Goal: Task Accomplishment & Management: Manage account settings

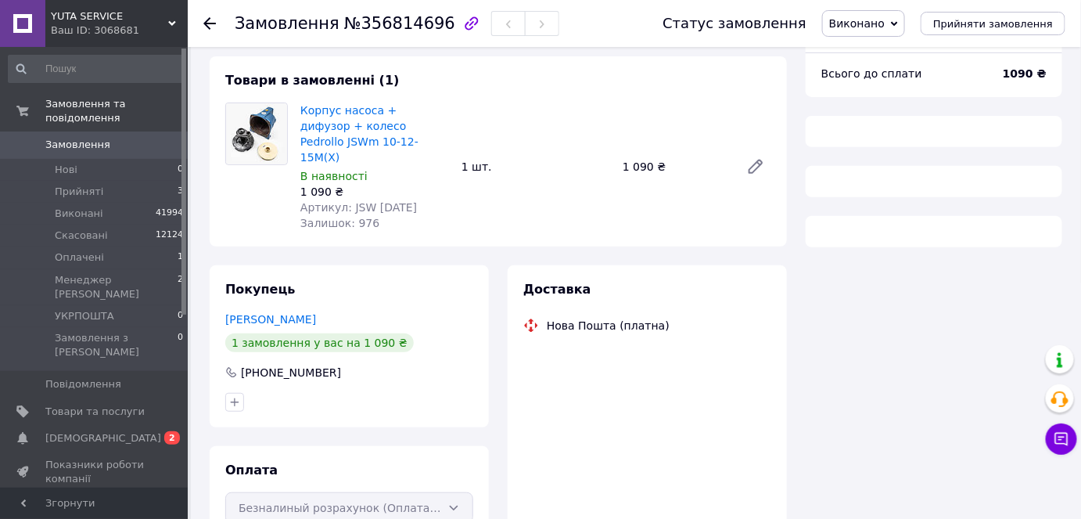
scroll to position [188, 0]
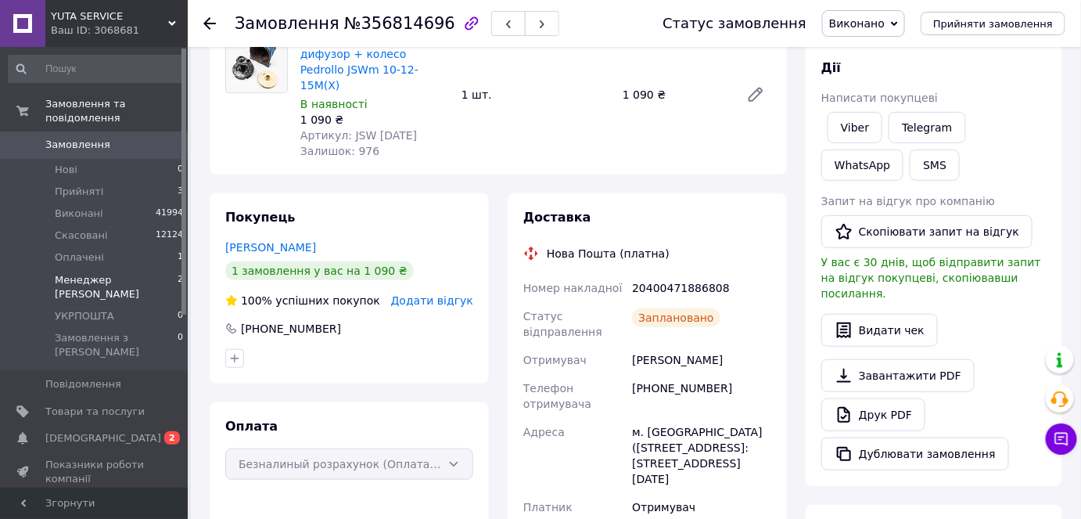
click at [156, 269] on li "Менеджер [PERSON_NAME] 2" at bounding box center [96, 287] width 192 height 36
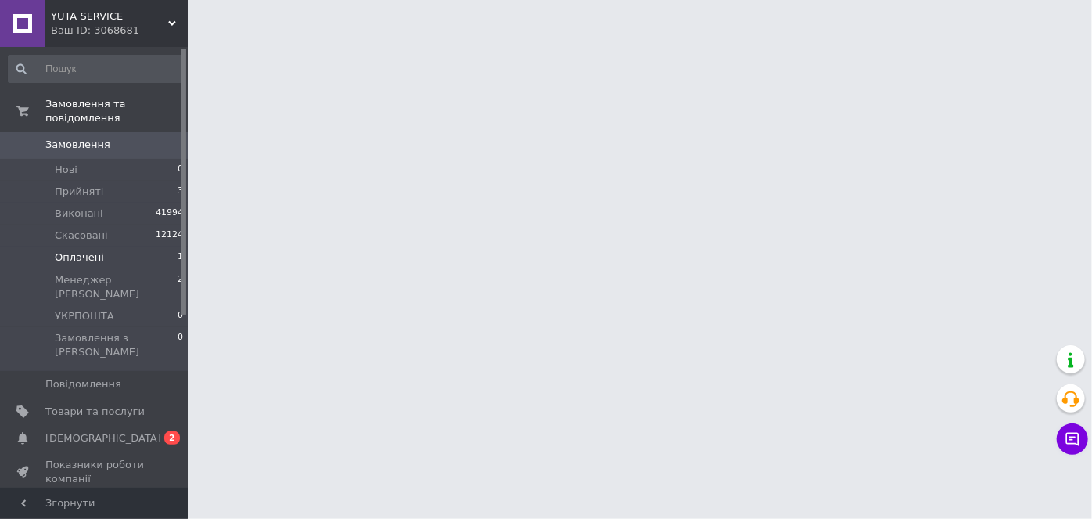
click at [156, 246] on li "Оплачені 1" at bounding box center [96, 257] width 192 height 22
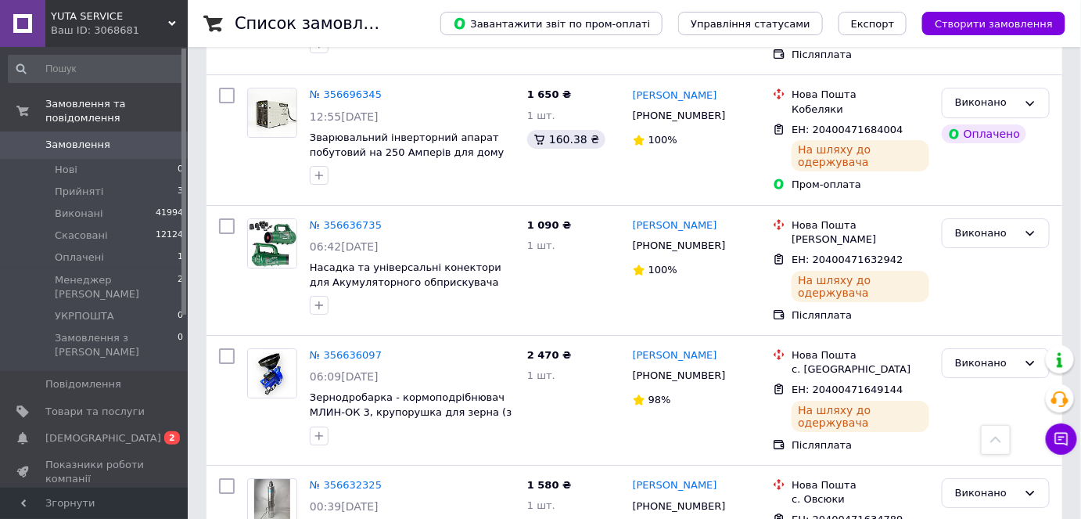
scroll to position [1849, 0]
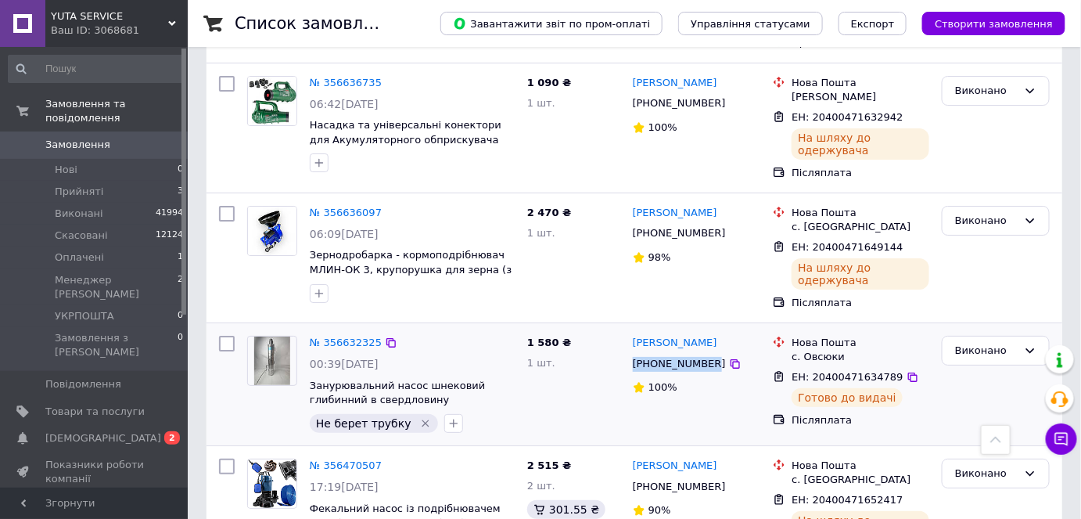
drag, startPoint x: 634, startPoint y: 249, endPoint x: 706, endPoint y: 247, distance: 72.0
click at [706, 354] on div "[PHONE_NUMBER]" at bounding box center [679, 364] width 99 height 21
copy span "[PHONE_NUMBER]"
drag, startPoint x: 884, startPoint y: 259, endPoint x: 830, endPoint y: 258, distance: 54.0
click at [811, 371] on span "ЕН: 20400471634789" at bounding box center [847, 377] width 111 height 12
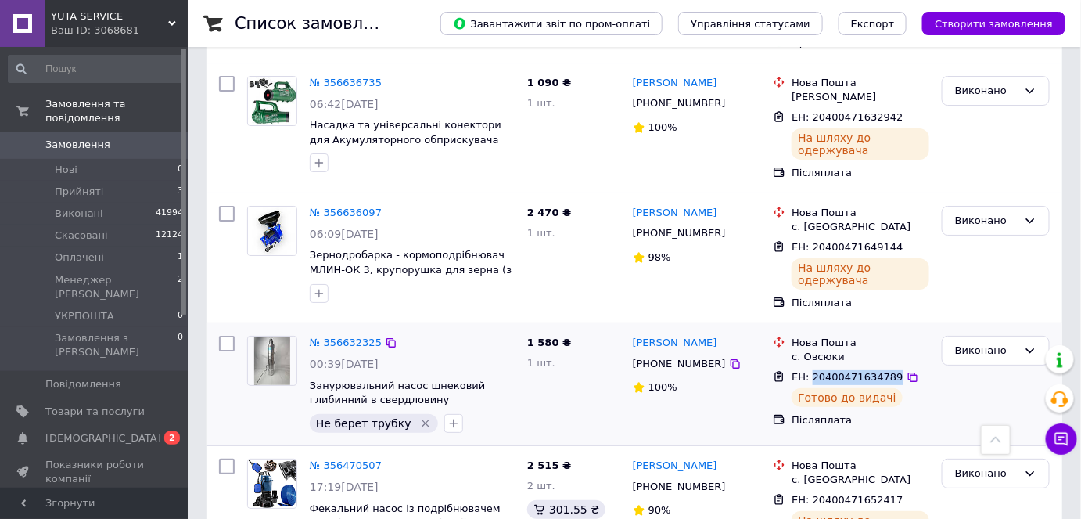
copy span "20400471634789"
click at [124, 159] on li "Нові 0" at bounding box center [96, 170] width 192 height 22
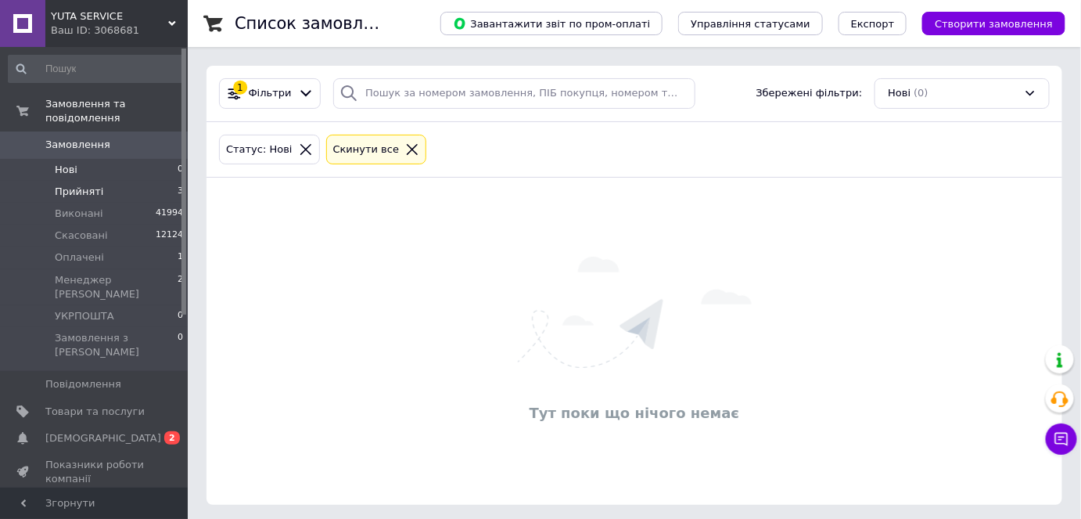
click at [159, 181] on li "Прийняті 3" at bounding box center [96, 192] width 192 height 22
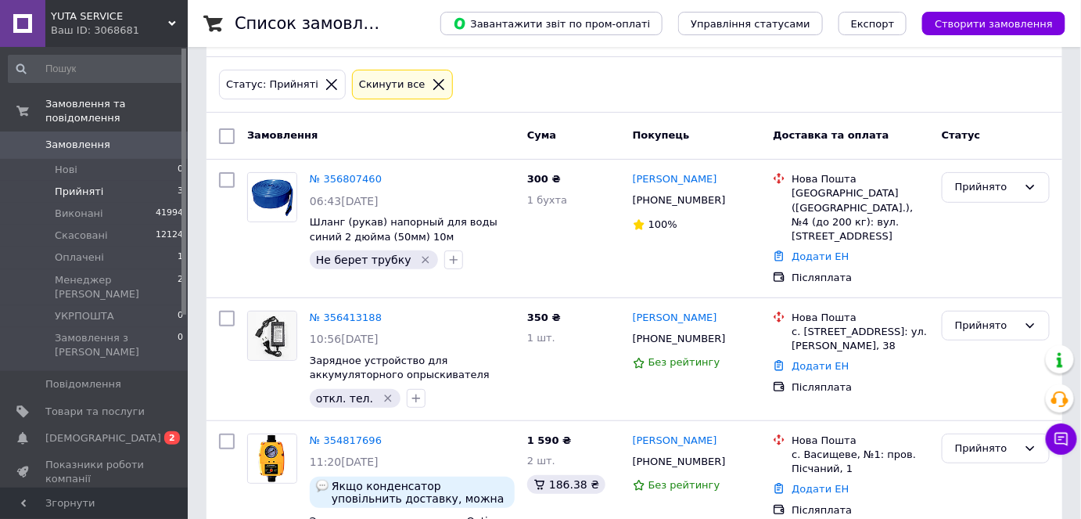
scroll to position [152, 0]
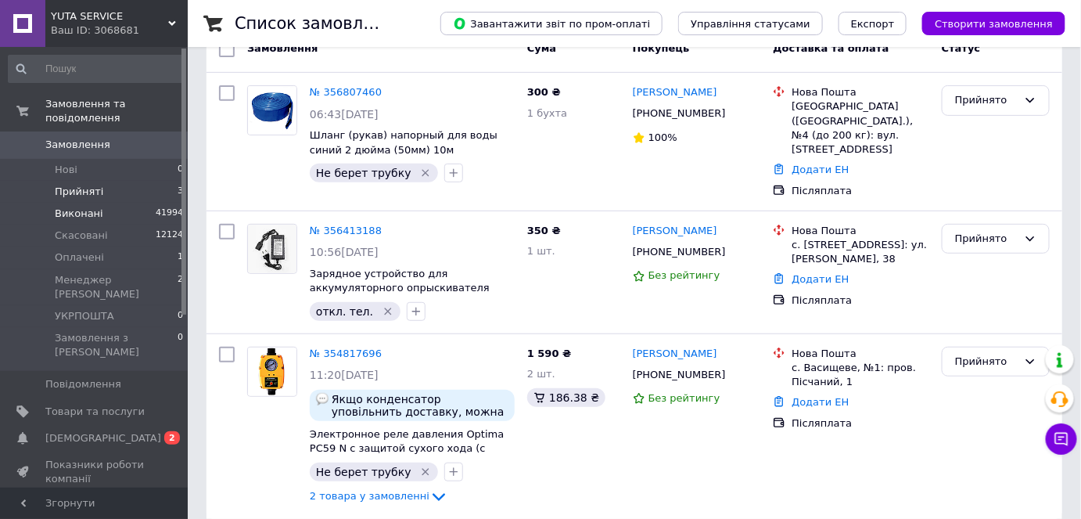
drag, startPoint x: 14, startPoint y: 188, endPoint x: 38, endPoint y: 193, distance: 24.9
click at [14, 203] on li "Виконані 41994" at bounding box center [96, 214] width 192 height 22
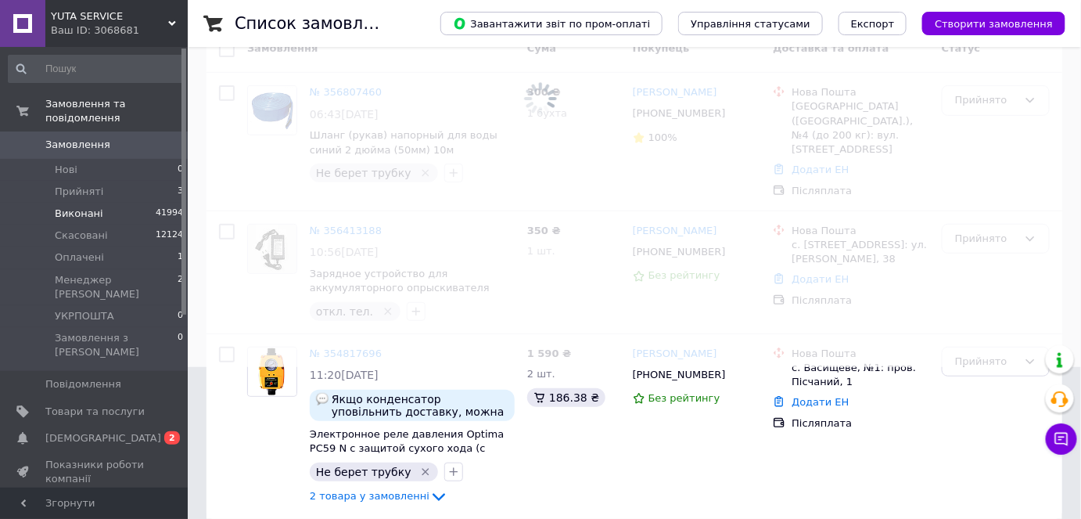
click at [131, 203] on li "Виконані 41994" at bounding box center [96, 214] width 192 height 22
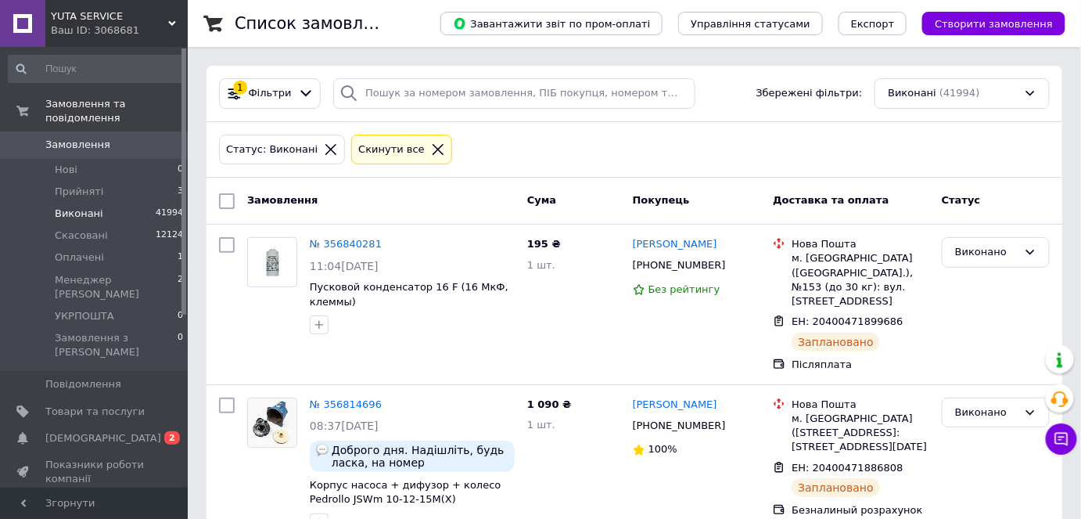
drag, startPoint x: 100, startPoint y: 152, endPoint x: 252, endPoint y: 2, distance: 213.0
click at [100, 159] on li "Нові 0" at bounding box center [96, 170] width 192 height 22
click at [117, 181] on li "Прийняті 3" at bounding box center [96, 192] width 192 height 22
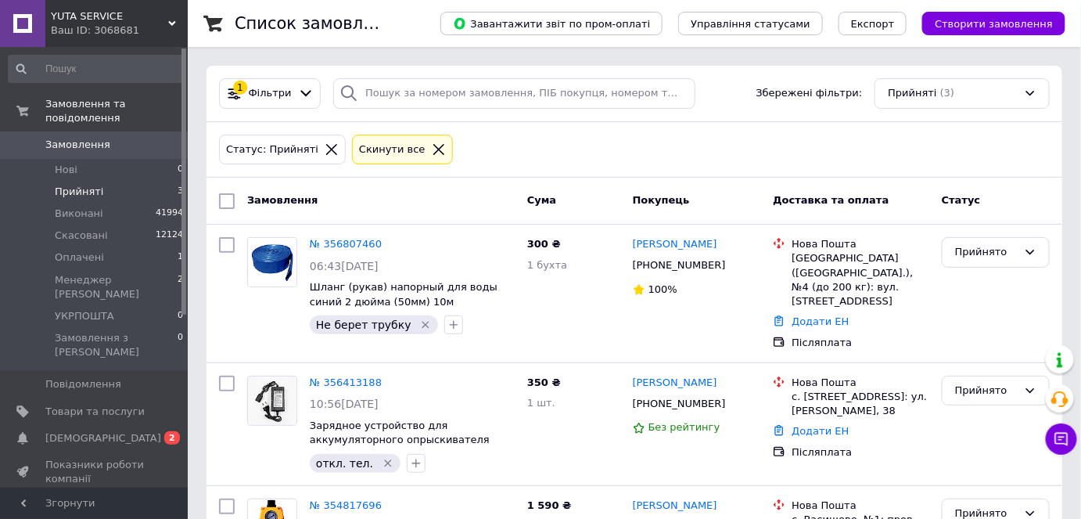
click at [117, 181] on li "Прийняті 3" at bounding box center [96, 192] width 192 height 22
click at [117, 159] on li "Нові 0" at bounding box center [96, 170] width 192 height 22
click at [141, 181] on li "Прийняті 3" at bounding box center [96, 192] width 192 height 22
click at [145, 225] on li "Скасовані 12124" at bounding box center [96, 236] width 192 height 22
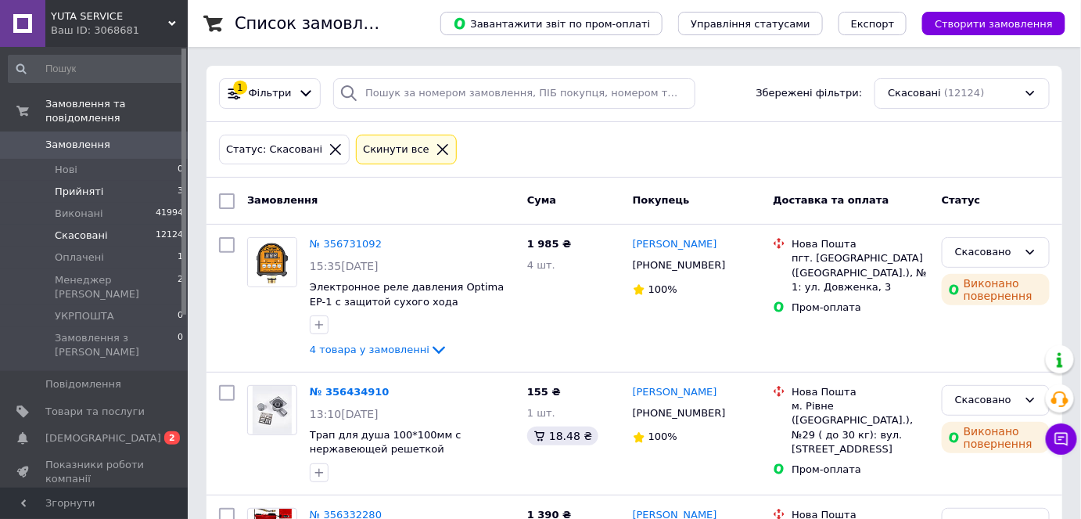
click at [102, 181] on li "Прийняті 3" at bounding box center [96, 192] width 192 height 22
click at [111, 159] on li "Нові 0" at bounding box center [96, 170] width 192 height 22
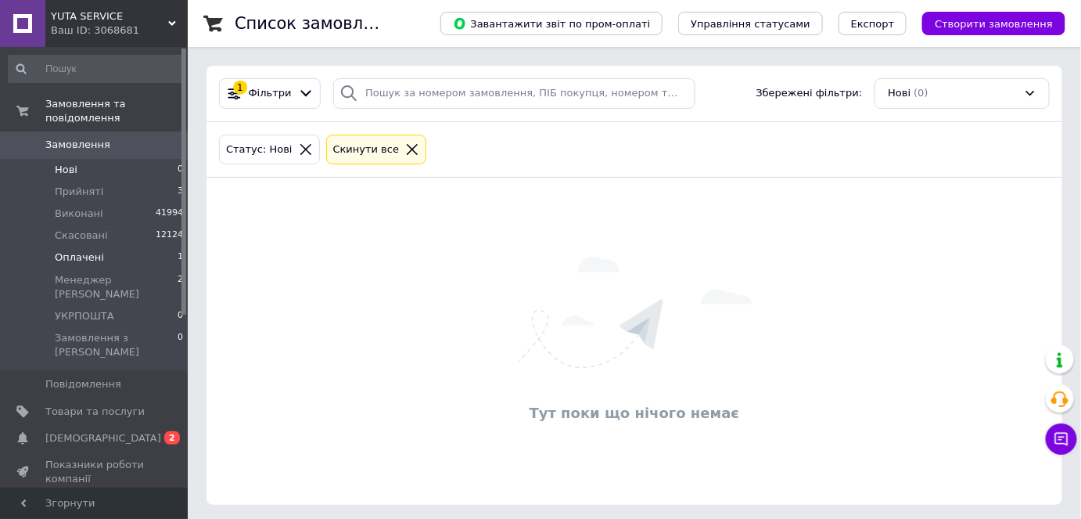
click at [125, 246] on li "Оплачені 1" at bounding box center [96, 257] width 192 height 22
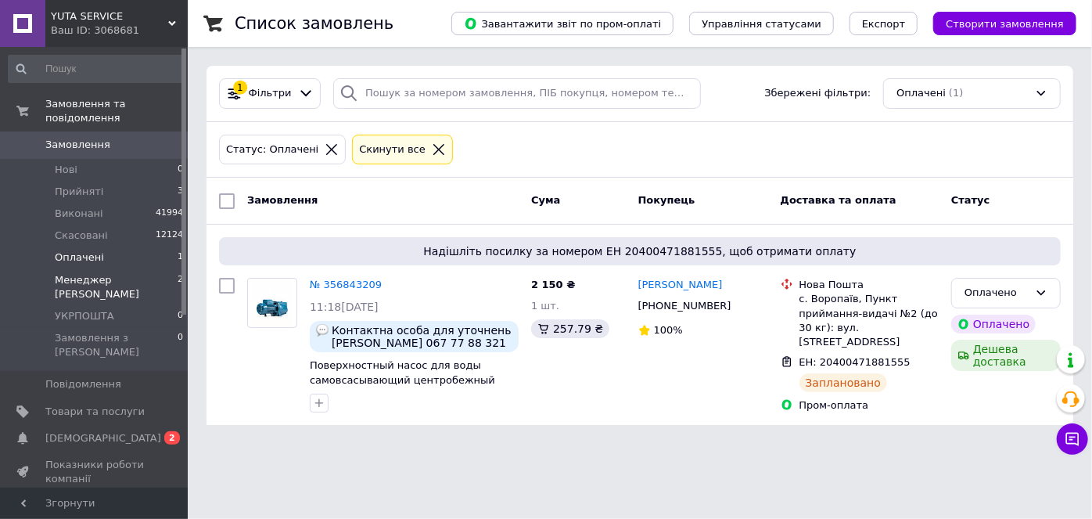
click at [128, 273] on span "Менеджер [PERSON_NAME]" at bounding box center [116, 287] width 123 height 28
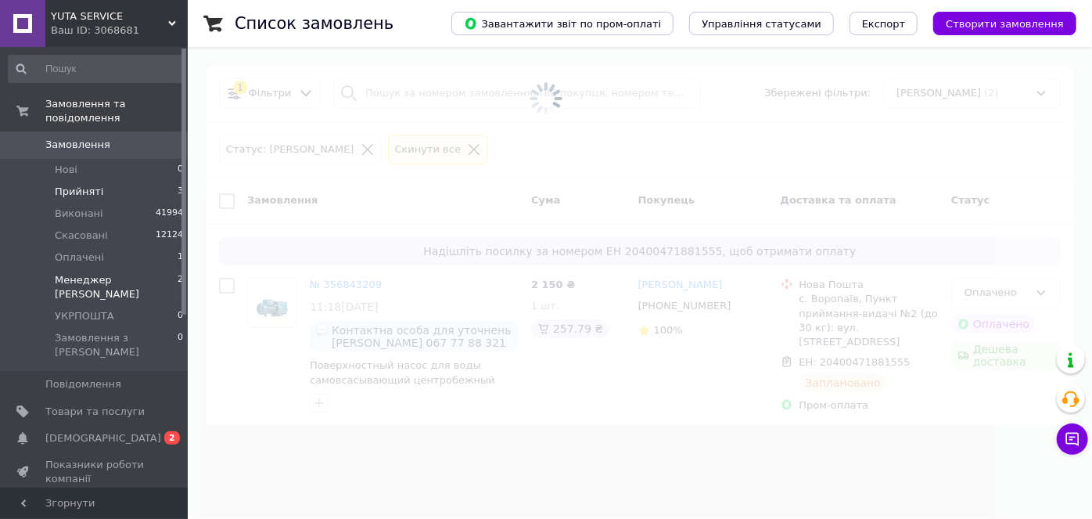
click at [131, 181] on li "Прийняті 3" at bounding box center [96, 192] width 192 height 22
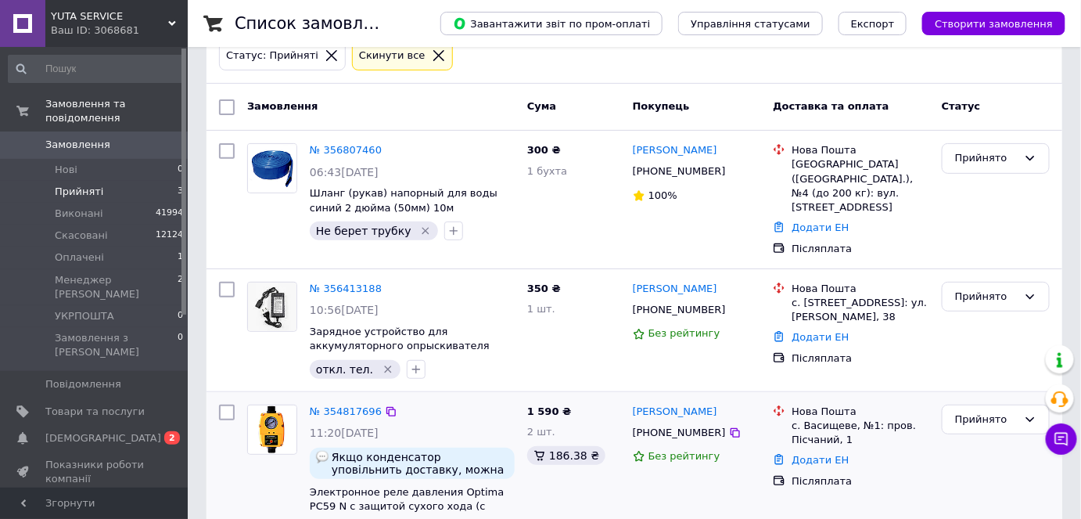
scroll to position [152, 0]
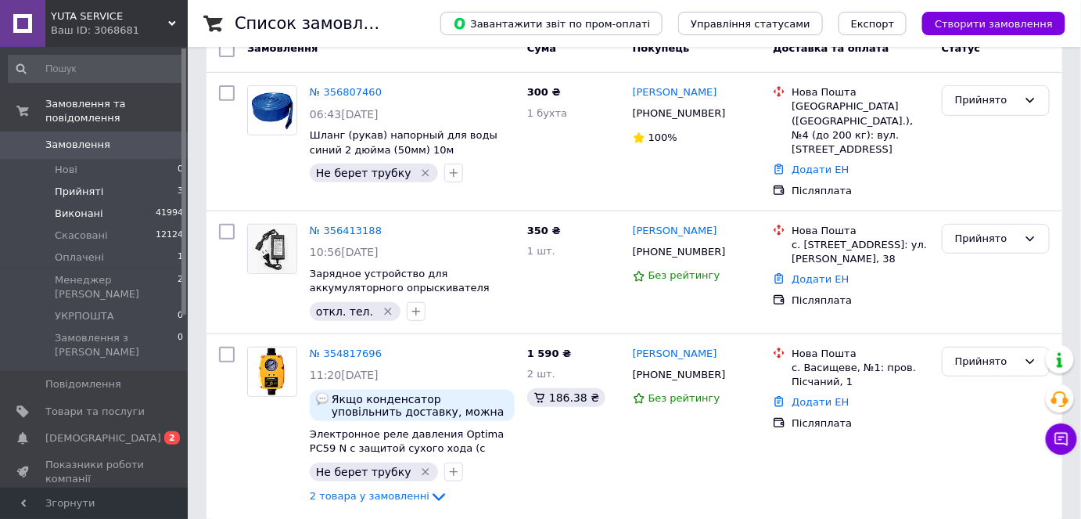
click at [133, 203] on li "Виконані 41994" at bounding box center [96, 214] width 192 height 22
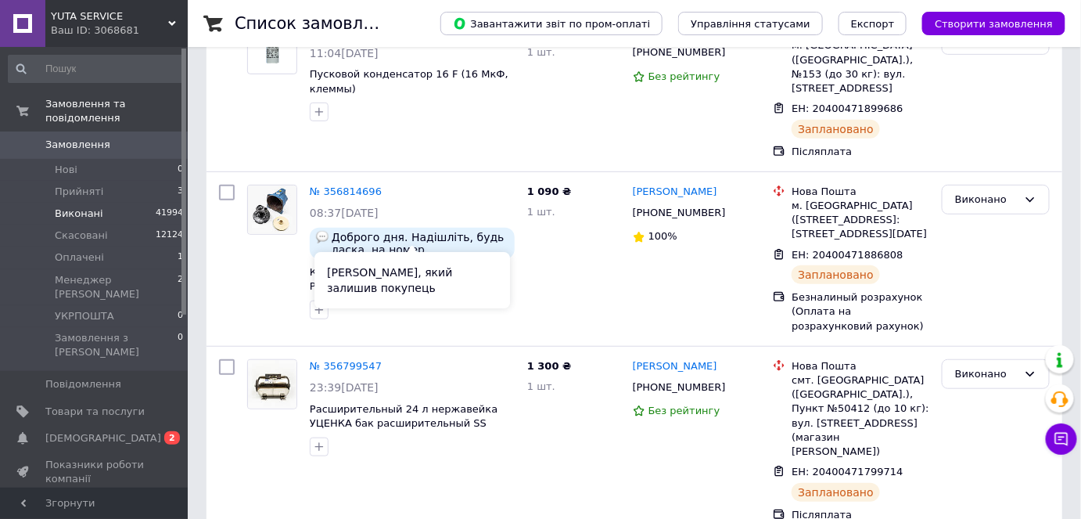
scroll to position [498, 0]
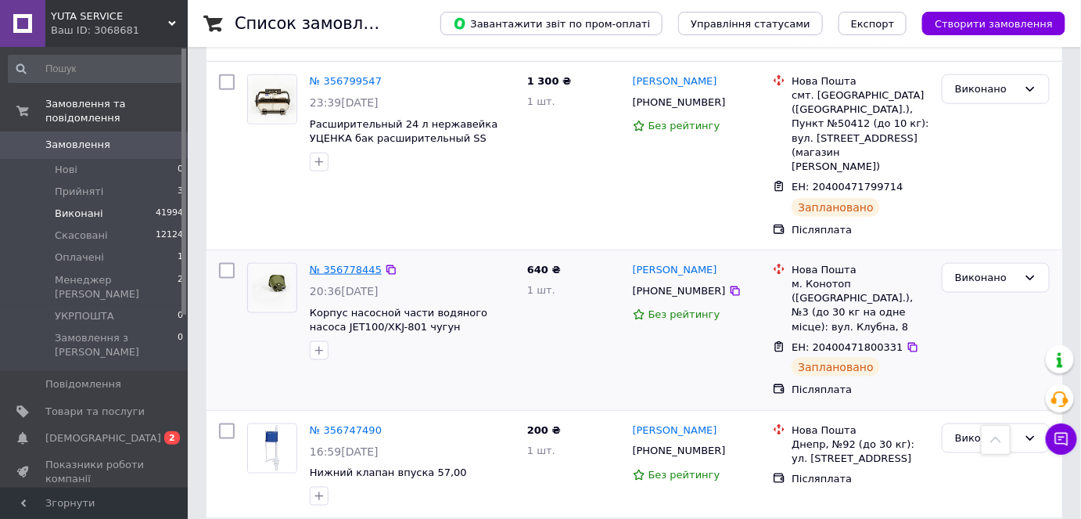
click at [347, 264] on link "№ 356778445" at bounding box center [346, 270] width 72 height 12
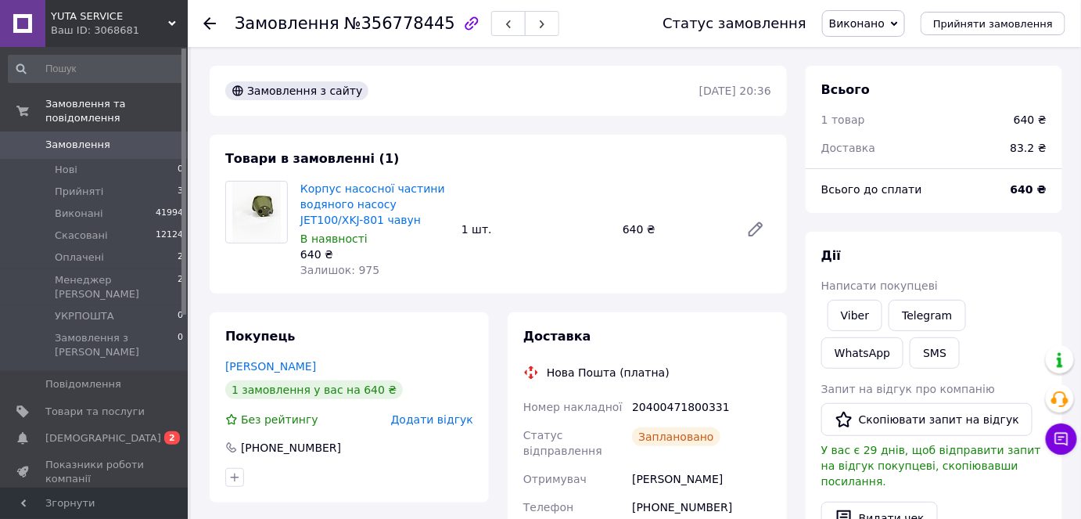
click at [807, 5] on div "Статус замовлення Виконано Прийнято Скасовано Оплачено Менеджер [PERSON_NAME] У…" at bounding box center [848, 23] width 434 height 47
click at [159, 431] on span "0 2" at bounding box center [166, 438] width 43 height 14
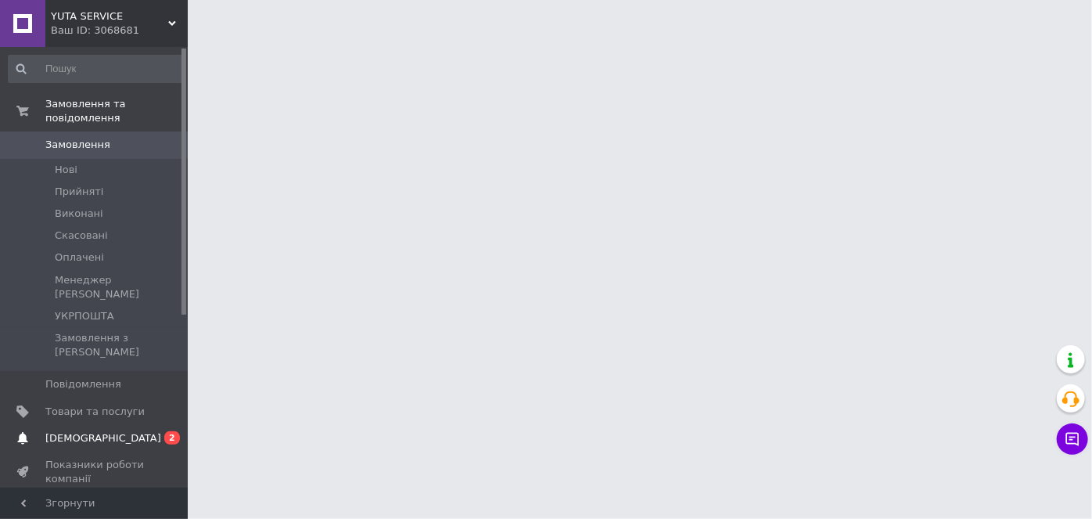
click at [138, 431] on span "[DEMOGRAPHIC_DATA]" at bounding box center [94, 438] width 99 height 14
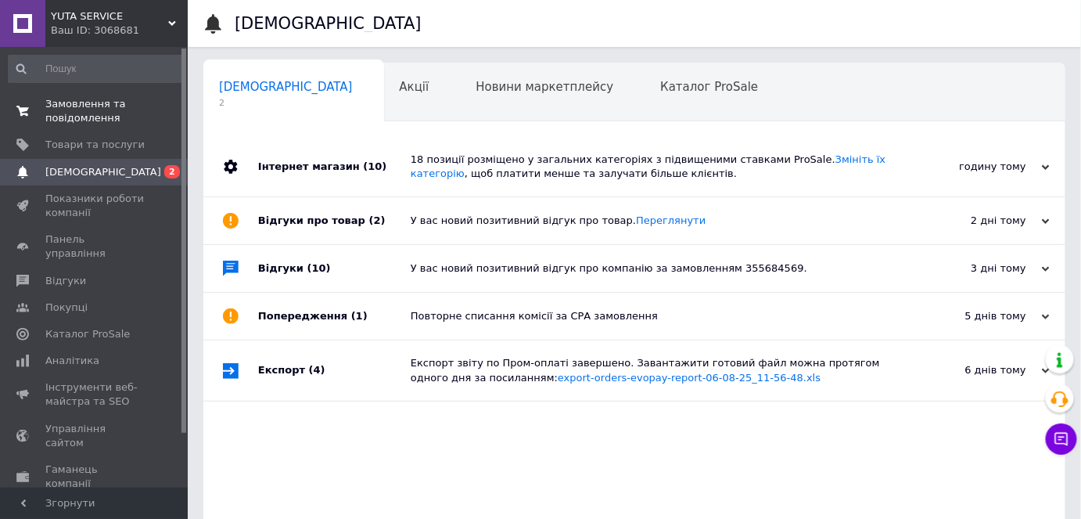
drag, startPoint x: 104, startPoint y: 142, endPoint x: 106, endPoint y: 125, distance: 17.4
click at [104, 142] on span "Товари та послуги" at bounding box center [94, 145] width 99 height 14
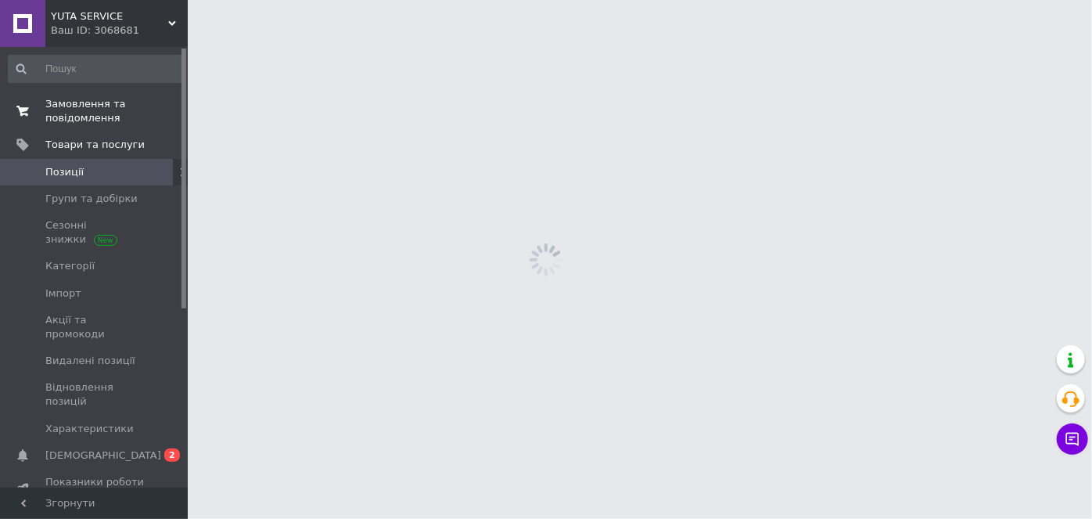
click at [106, 113] on span "Замовлення та повідомлення" at bounding box center [94, 111] width 99 height 28
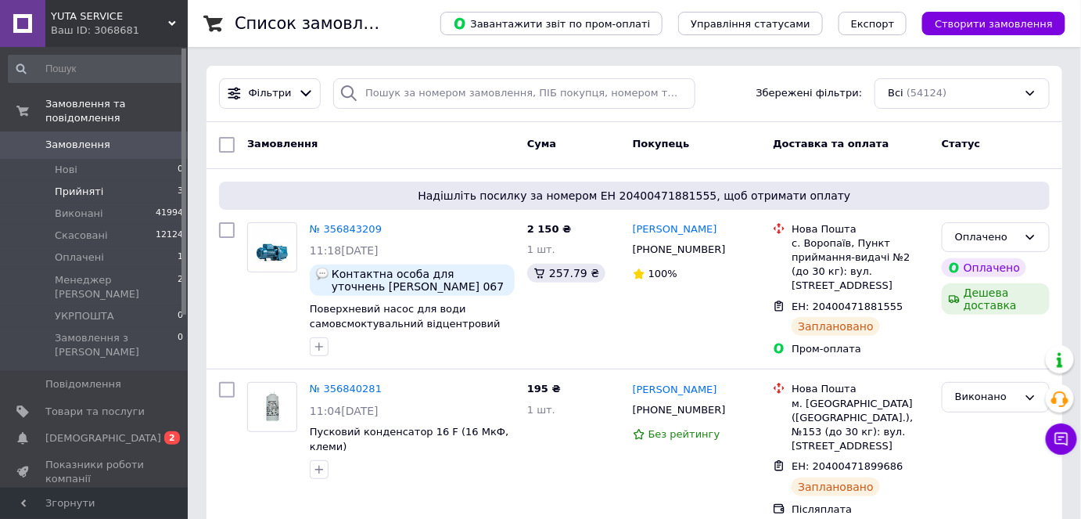
drag, startPoint x: 102, startPoint y: 160, endPoint x: 120, endPoint y: 174, distance: 22.4
click at [102, 160] on li "Нові 0" at bounding box center [96, 170] width 192 height 22
click at [120, 181] on li "Прийняті 3" at bounding box center [96, 192] width 192 height 22
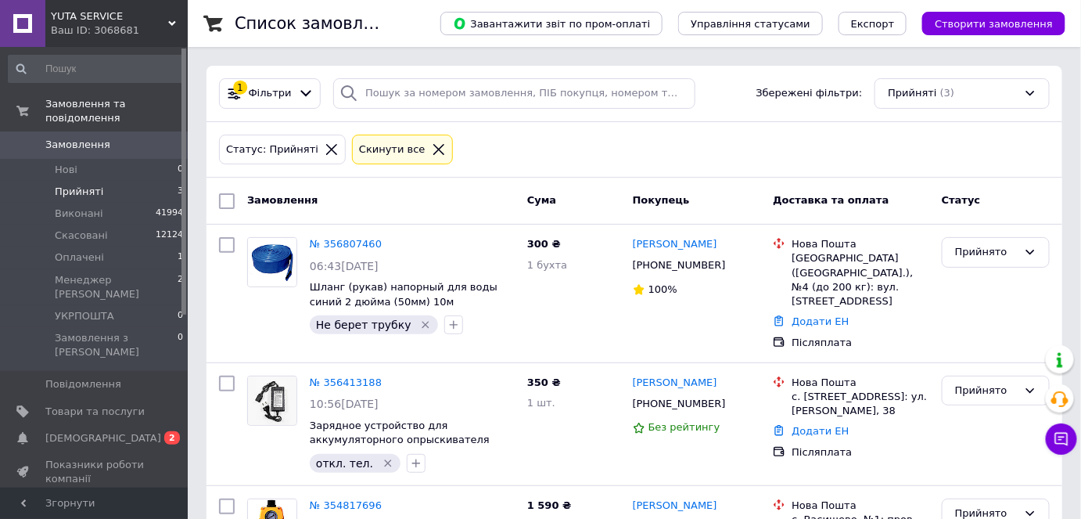
click at [178, 185] on span "3" at bounding box center [180, 192] width 5 height 14
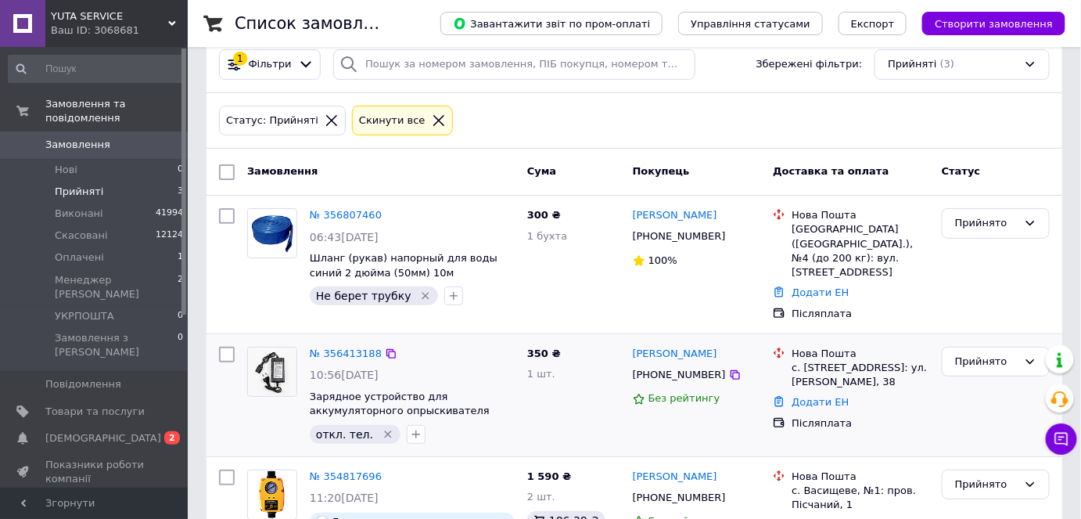
scroll to position [142, 0]
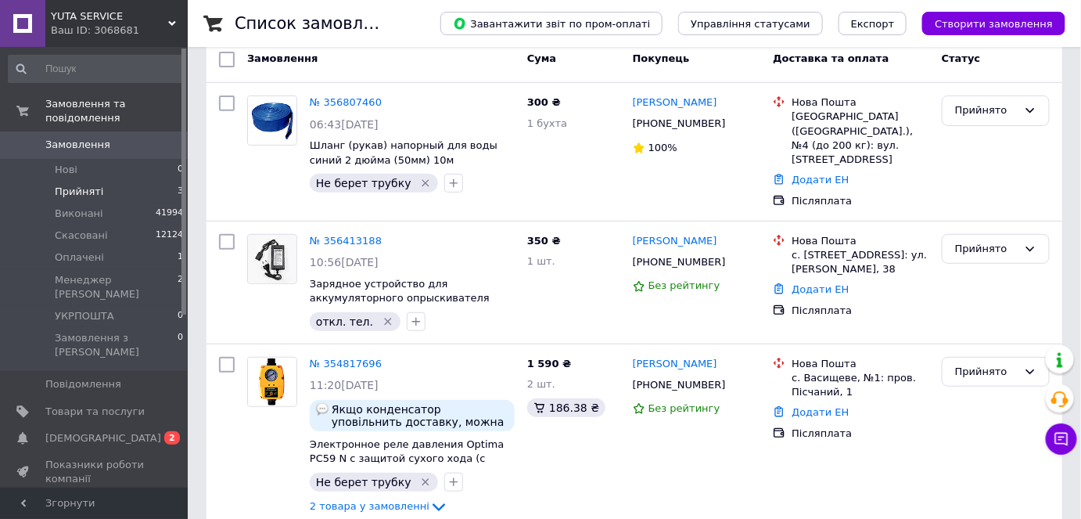
click at [151, 181] on li "Прийняті 3" at bounding box center [96, 192] width 192 height 22
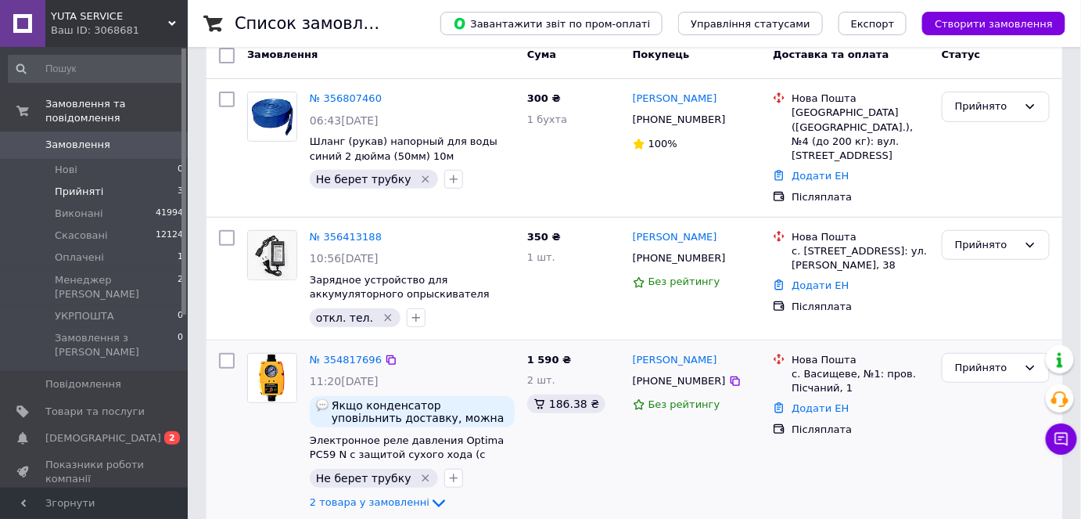
scroll to position [152, 0]
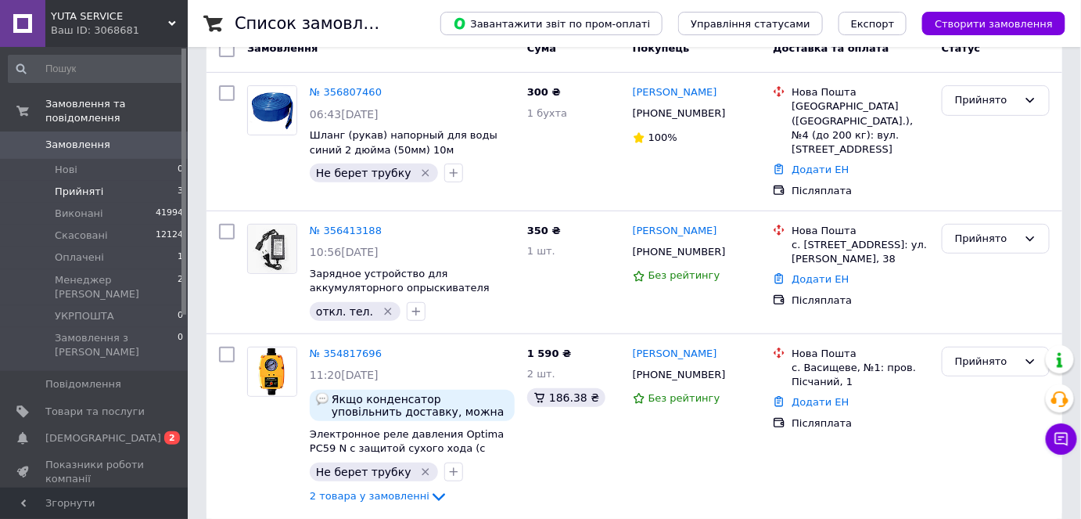
click at [163, 181] on li "Прийняті 3" at bounding box center [96, 192] width 192 height 22
click at [175, 138] on span "0" at bounding box center [166, 145] width 43 height 14
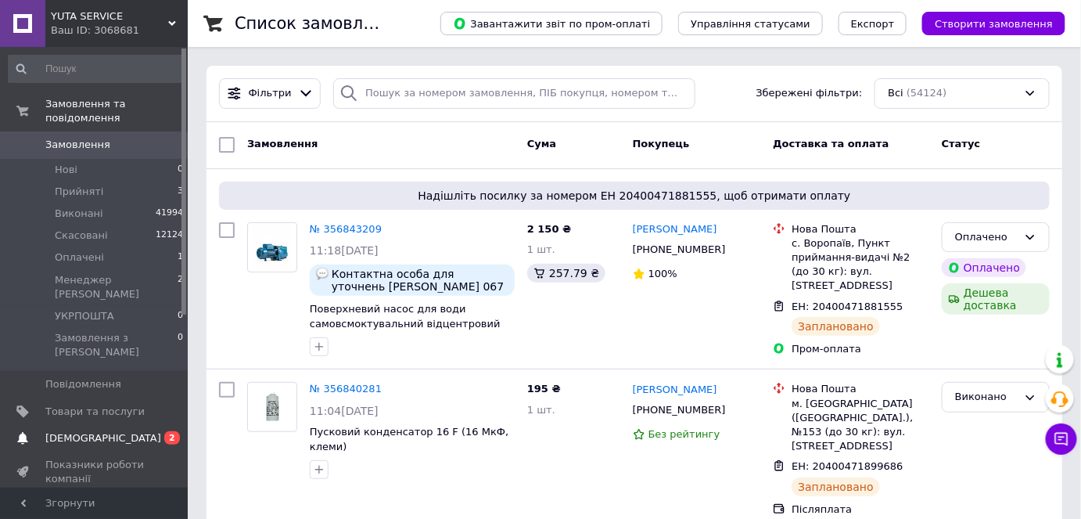
click at [145, 163] on li "Нові 0" at bounding box center [96, 170] width 192 height 22
click at [141, 186] on li "Прийняті 3" at bounding box center [96, 192] width 192 height 22
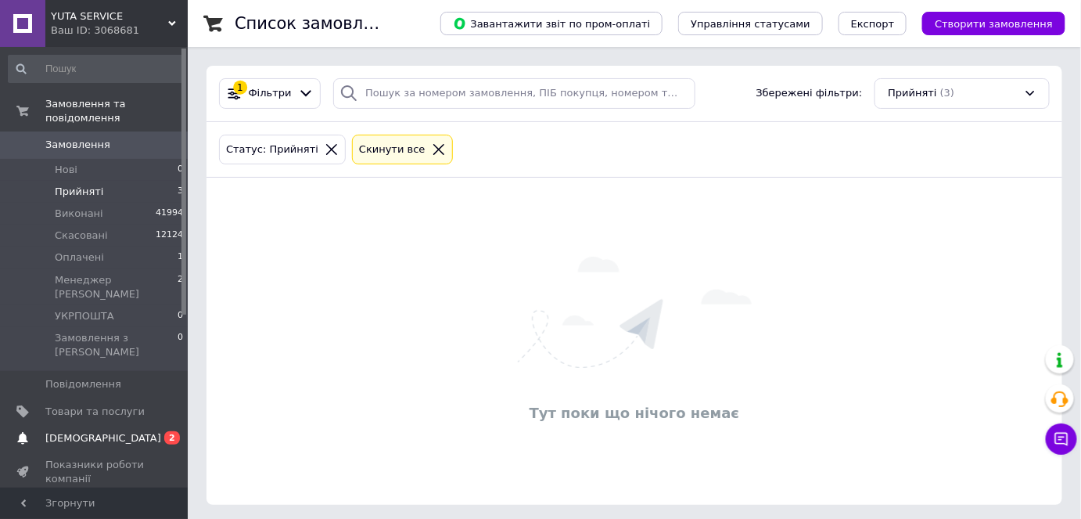
click at [150, 431] on span "0 2" at bounding box center [166, 438] width 43 height 14
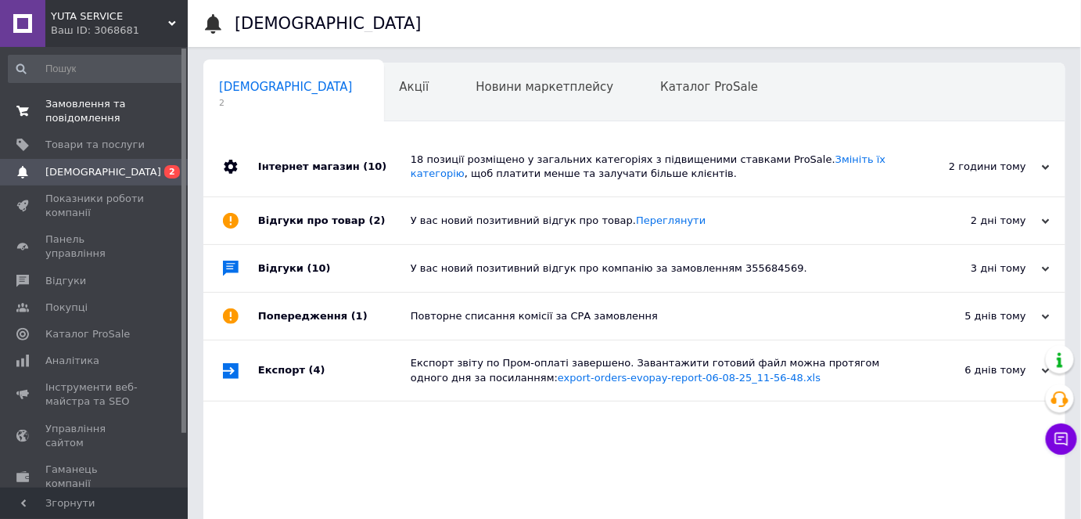
drag, startPoint x: 102, startPoint y: 144, endPoint x: 100, endPoint y: 124, distance: 20.4
click at [102, 144] on span "Товари та послуги" at bounding box center [94, 145] width 99 height 14
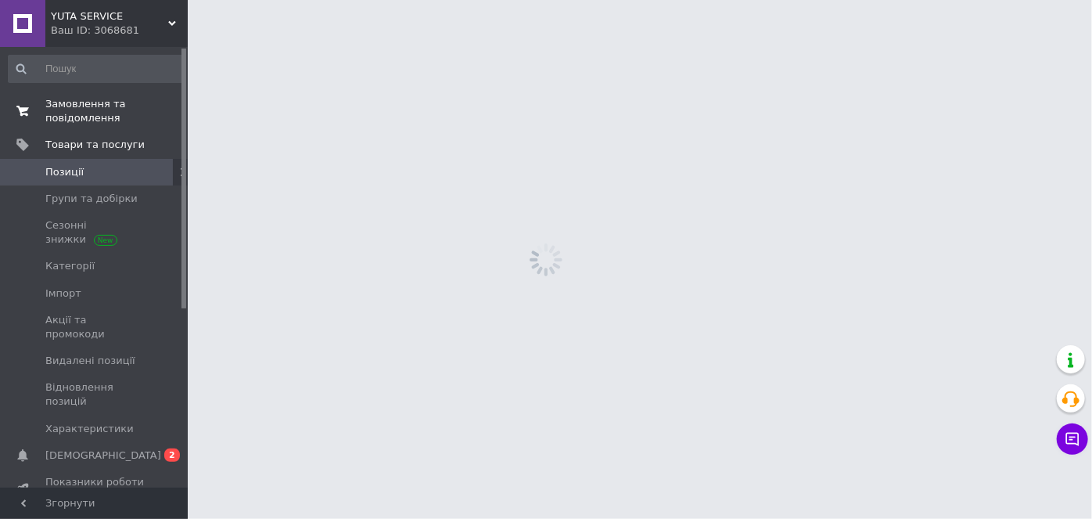
click at [97, 99] on span "Замовлення та повідомлення" at bounding box center [94, 111] width 99 height 28
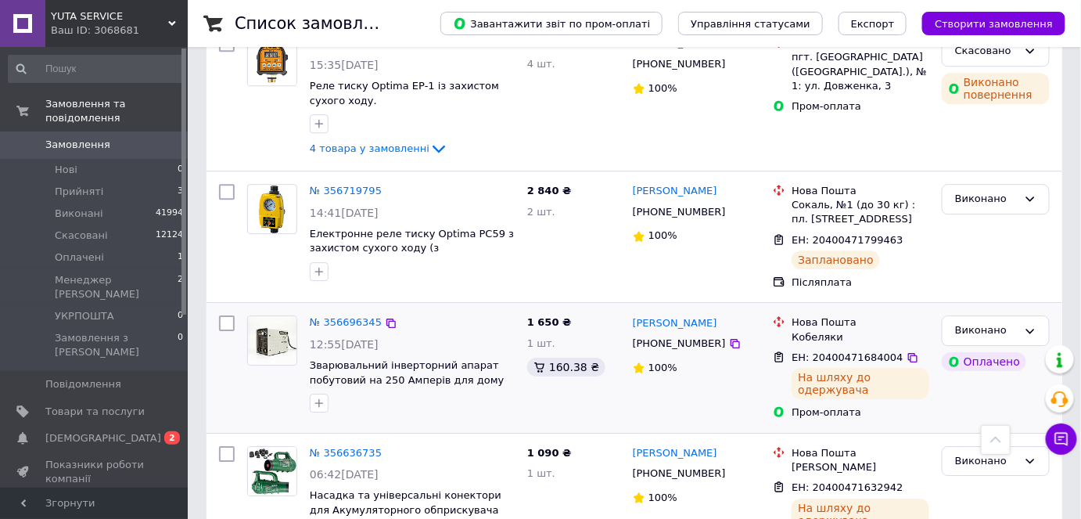
scroll to position [1494, 0]
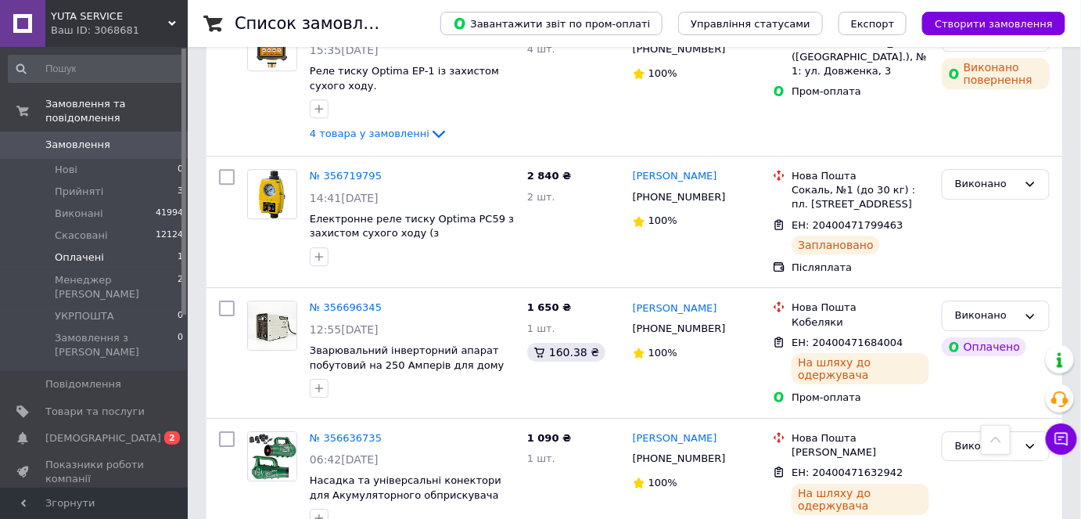
click at [128, 246] on li "Оплачені 1" at bounding box center [96, 257] width 192 height 22
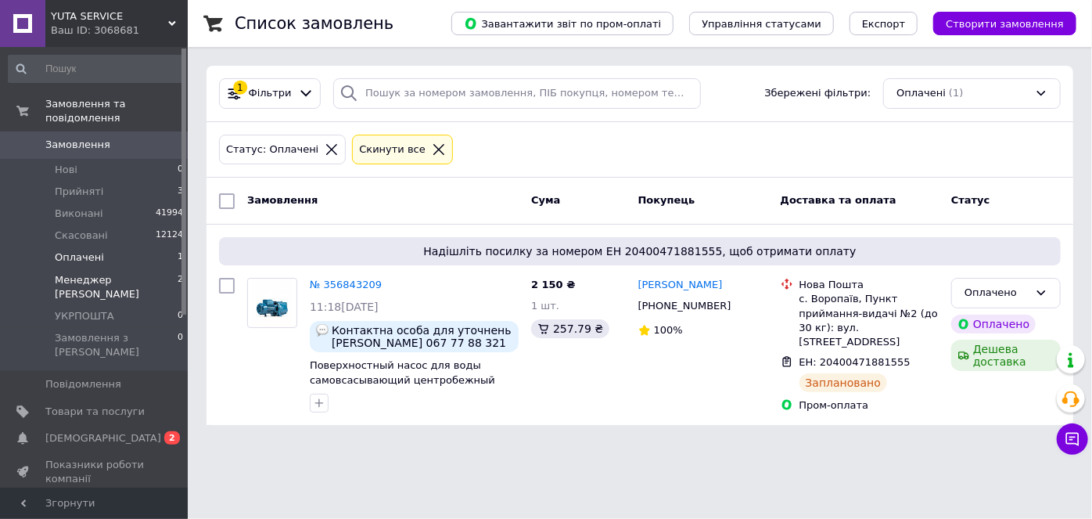
click at [150, 269] on li "Менеджер [PERSON_NAME] 2" at bounding box center [96, 287] width 192 height 36
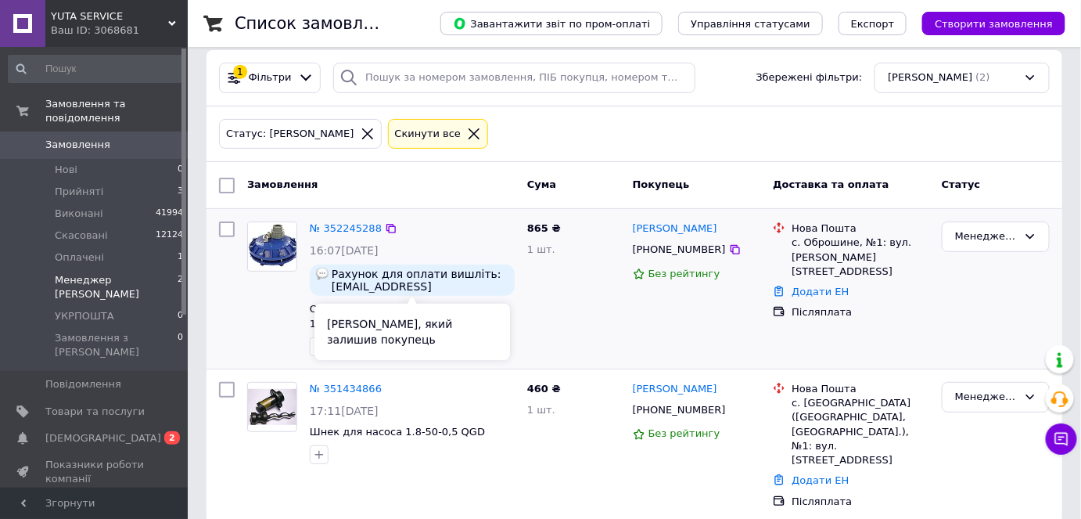
scroll to position [20, 0]
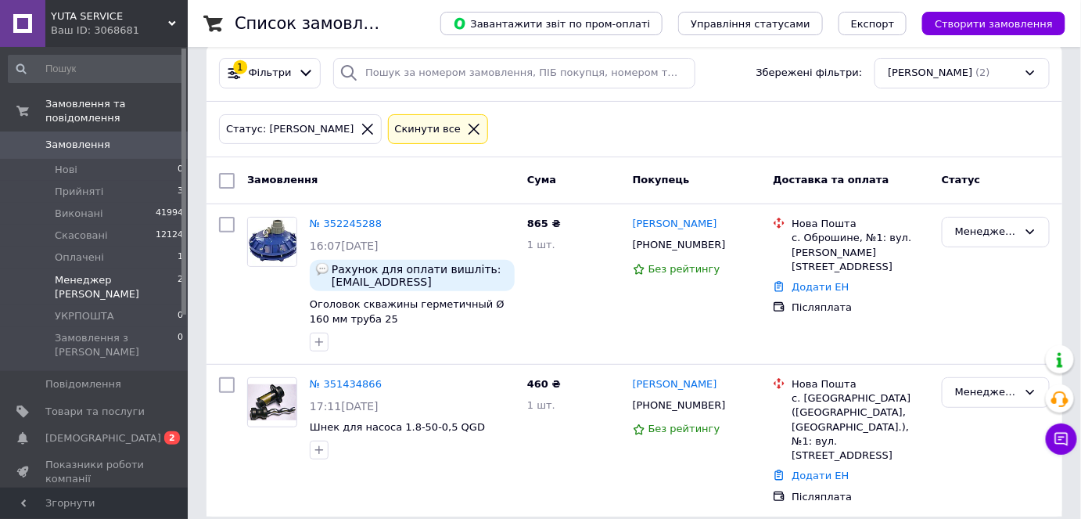
click at [165, 269] on li "Менеджер [PERSON_NAME] 2" at bounding box center [96, 287] width 192 height 36
click at [131, 161] on li "Нові 0" at bounding box center [96, 170] width 192 height 22
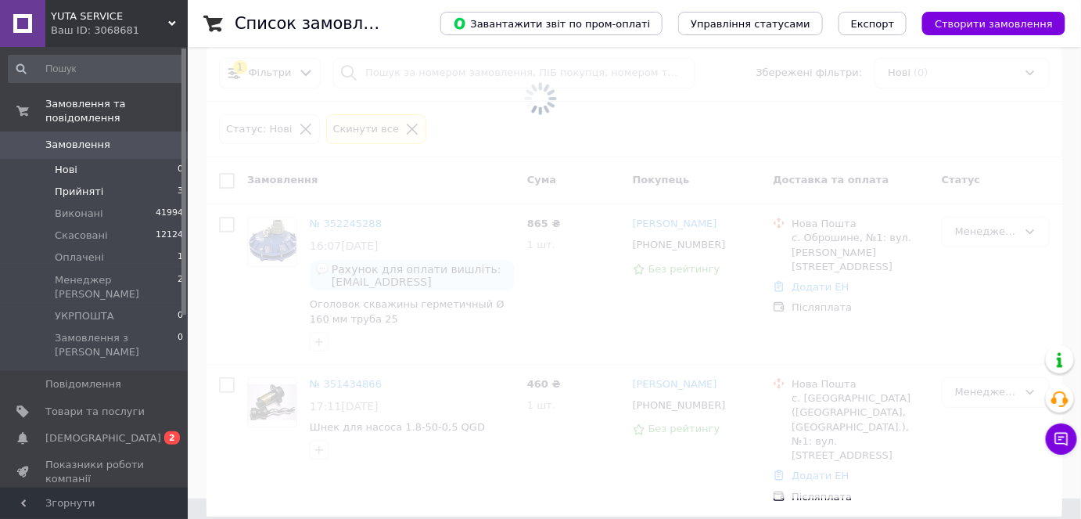
click at [132, 181] on li "Прийняті 3" at bounding box center [96, 192] width 192 height 22
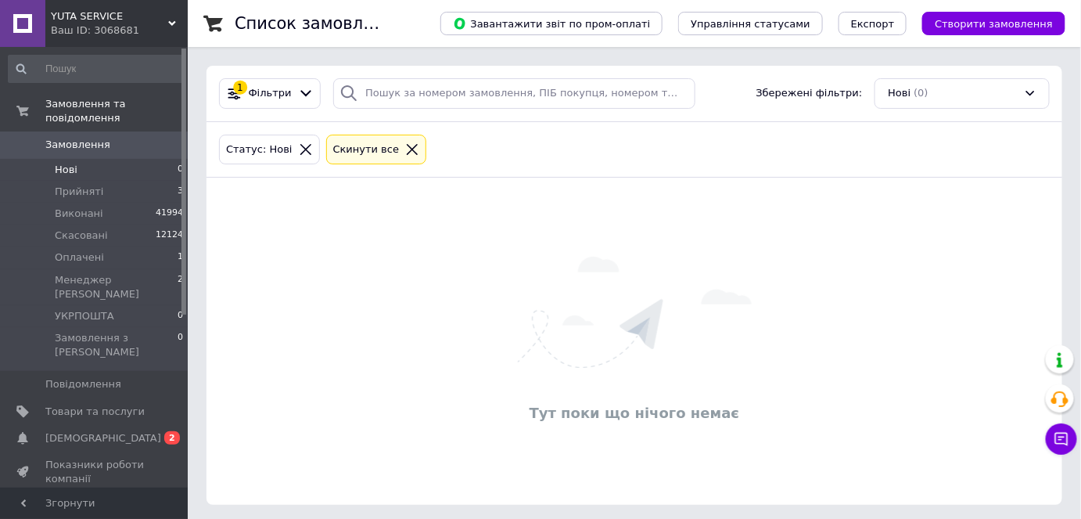
click at [113, 159] on li "Нові 0" at bounding box center [96, 170] width 192 height 22
click at [118, 181] on li "Прийняті 3" at bounding box center [96, 192] width 192 height 22
click at [154, 269] on li "Менеджер [PERSON_NAME] 2" at bounding box center [96, 287] width 192 height 36
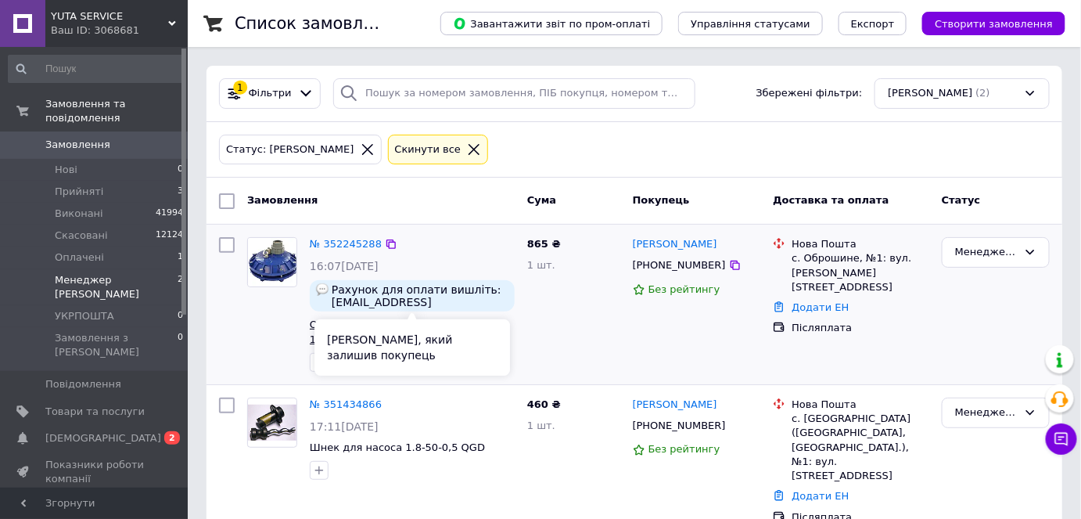
scroll to position [20, 0]
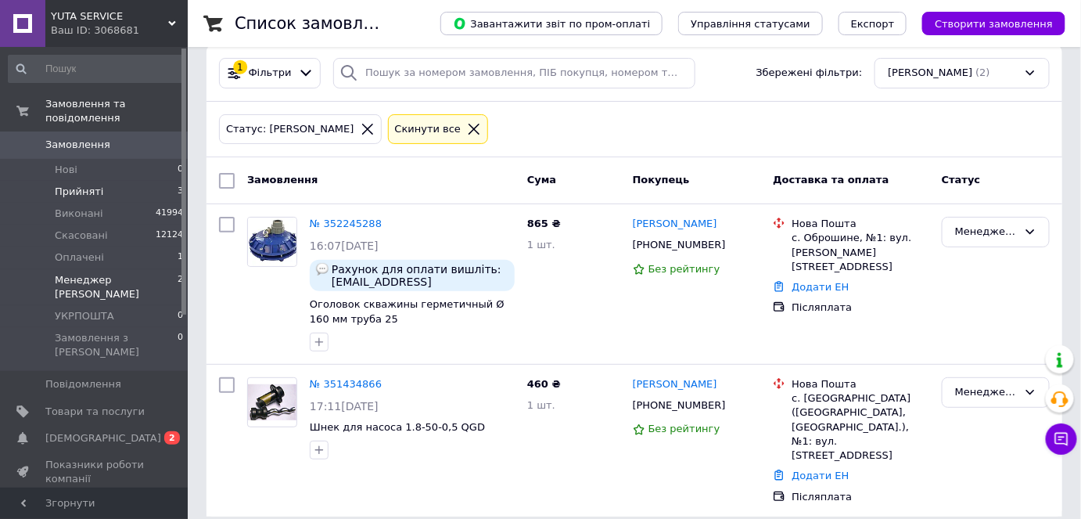
click at [123, 181] on li "Прийняті 3" at bounding box center [96, 192] width 192 height 22
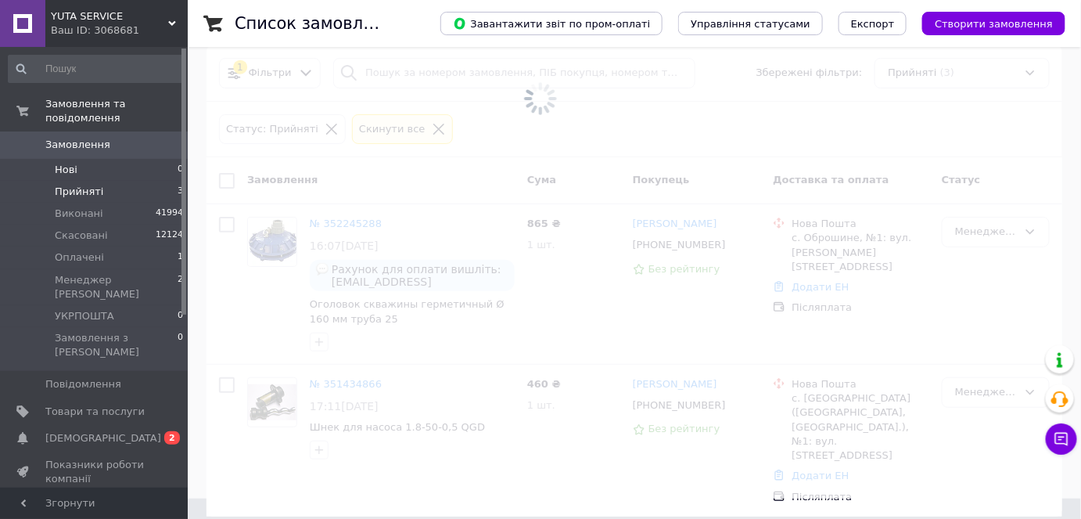
click at [123, 160] on li "Нові 0" at bounding box center [96, 170] width 192 height 22
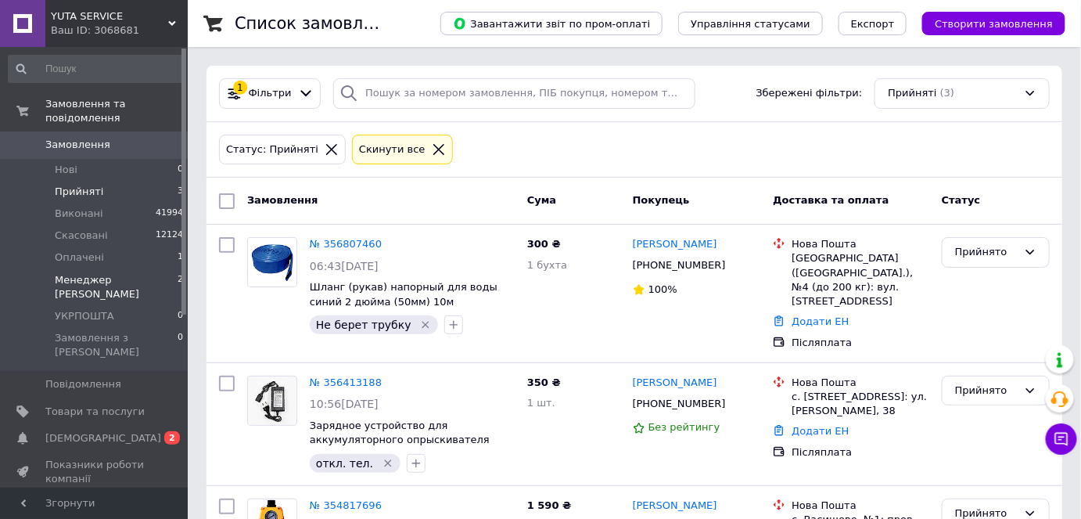
click at [146, 254] on ul "Нові 0 Прийняті 3 Виконані 41994 Скасовані 12124 Оплачені 1 Менеджер ОЛЯ 2 УКРП…" at bounding box center [96, 265] width 192 height 213
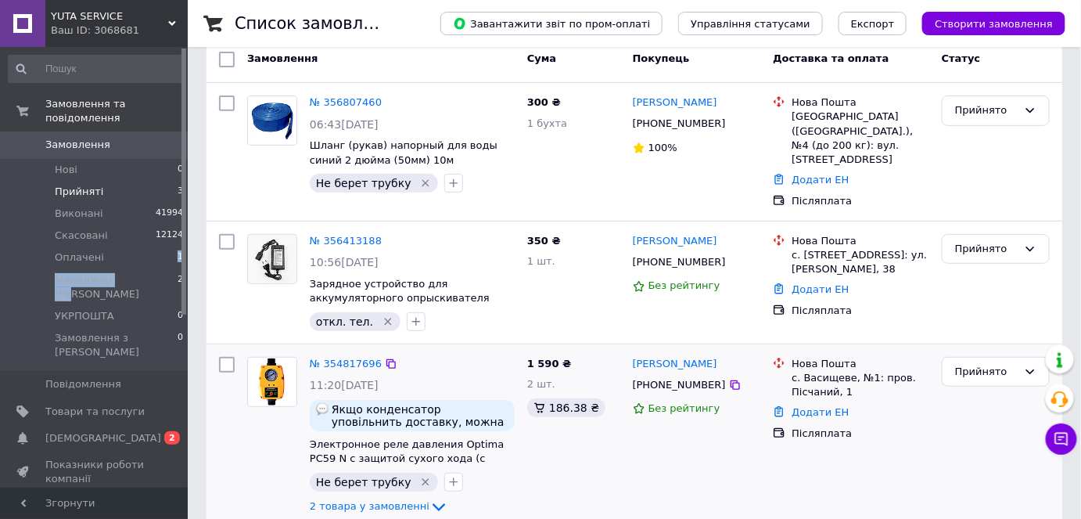
scroll to position [152, 0]
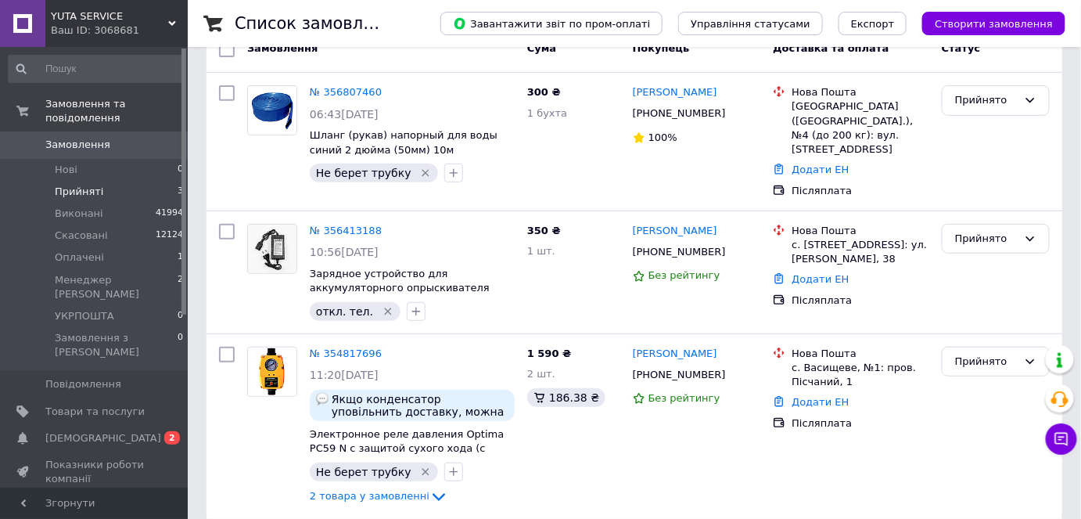
click at [113, 181] on li "Прийняті 3" at bounding box center [96, 192] width 192 height 22
click at [108, 181] on li "Прийняті 3" at bounding box center [96, 192] width 192 height 22
click at [161, 159] on li "Нові 0" at bounding box center [96, 170] width 192 height 22
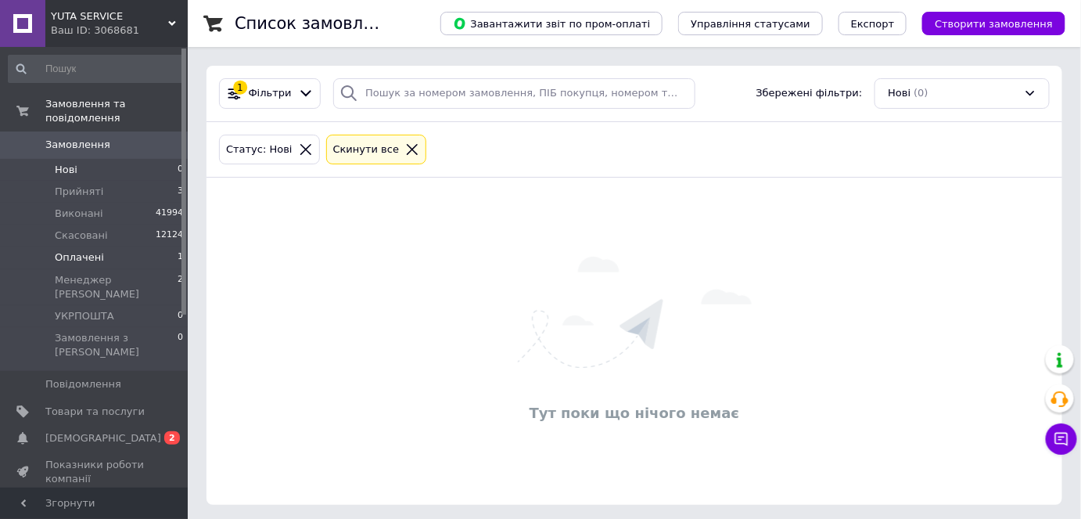
click at [156, 246] on li "Оплачені 1" at bounding box center [96, 257] width 192 height 22
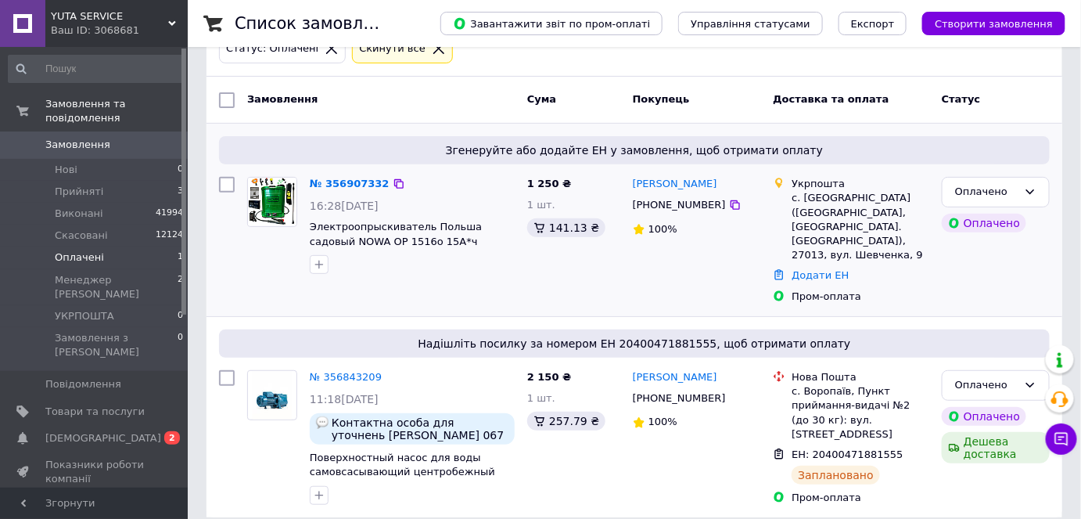
scroll to position [102, 0]
click at [104, 159] on li "Нові 0" at bounding box center [96, 170] width 192 height 22
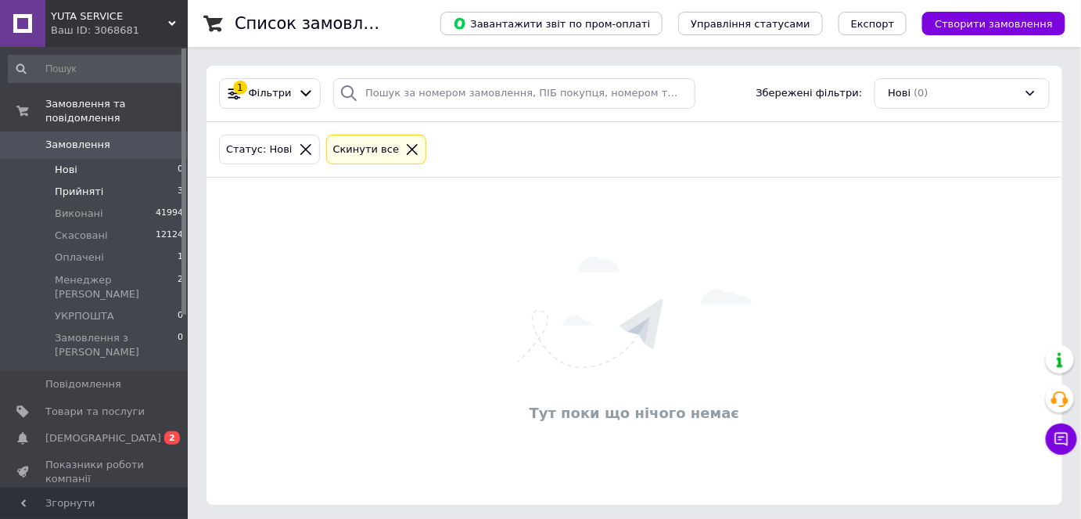
click at [152, 181] on li "Прийняті 3" at bounding box center [96, 192] width 192 height 22
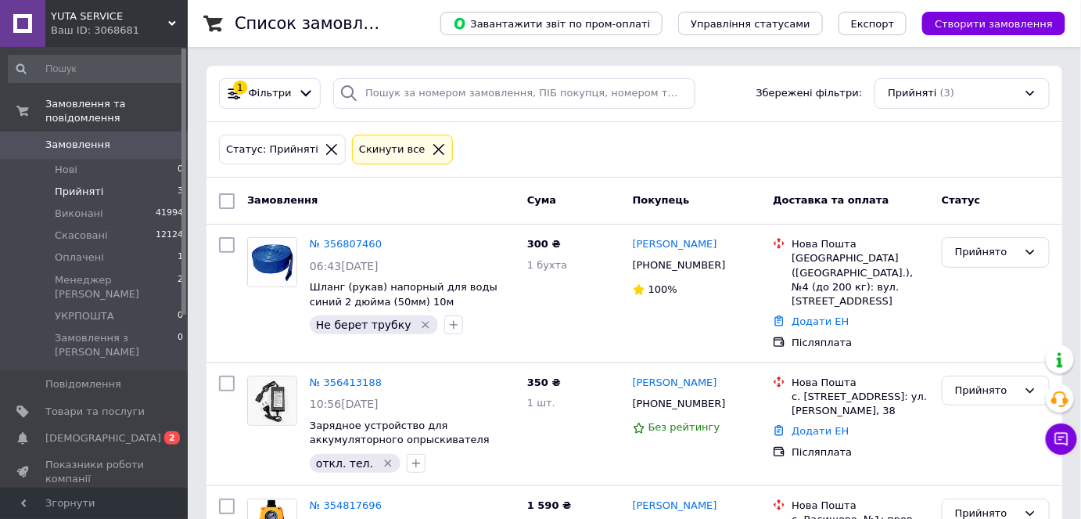
click at [115, 181] on li "Прийняті 3" at bounding box center [96, 192] width 192 height 22
click at [142, 246] on li "Оплачені 1" at bounding box center [96, 257] width 192 height 22
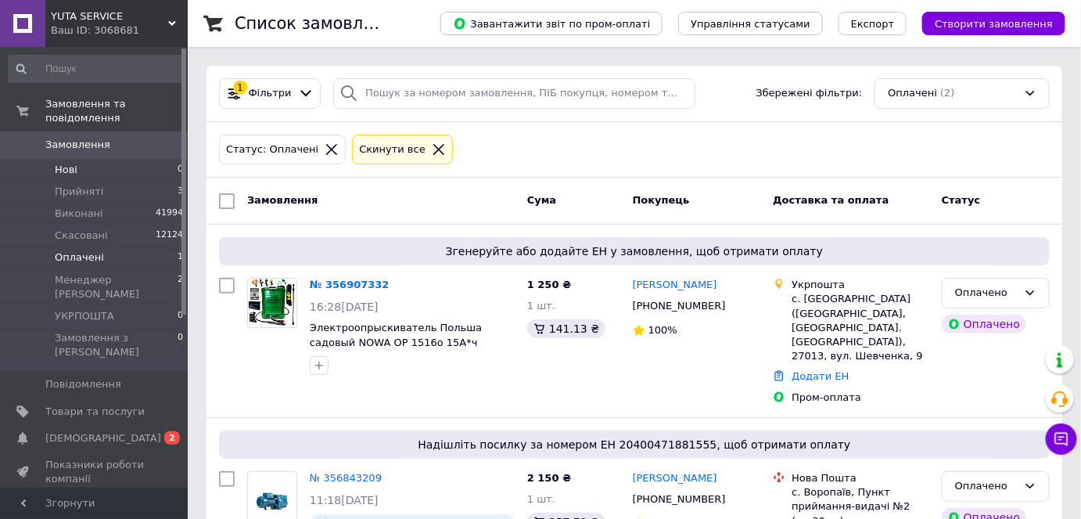
click at [136, 159] on li "Нові 0" at bounding box center [96, 170] width 192 height 22
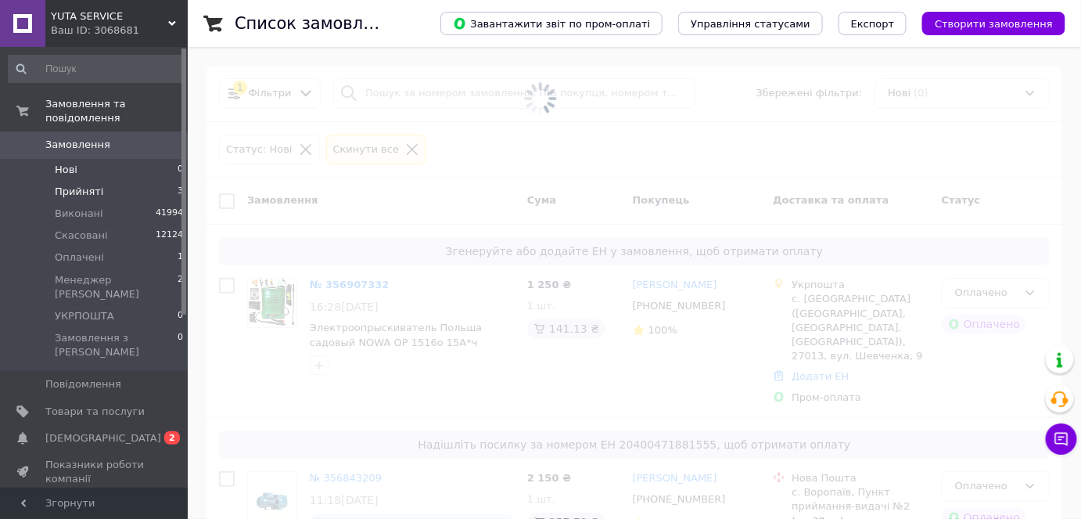
click at [132, 181] on li "Прийняті 3" at bounding box center [96, 192] width 192 height 22
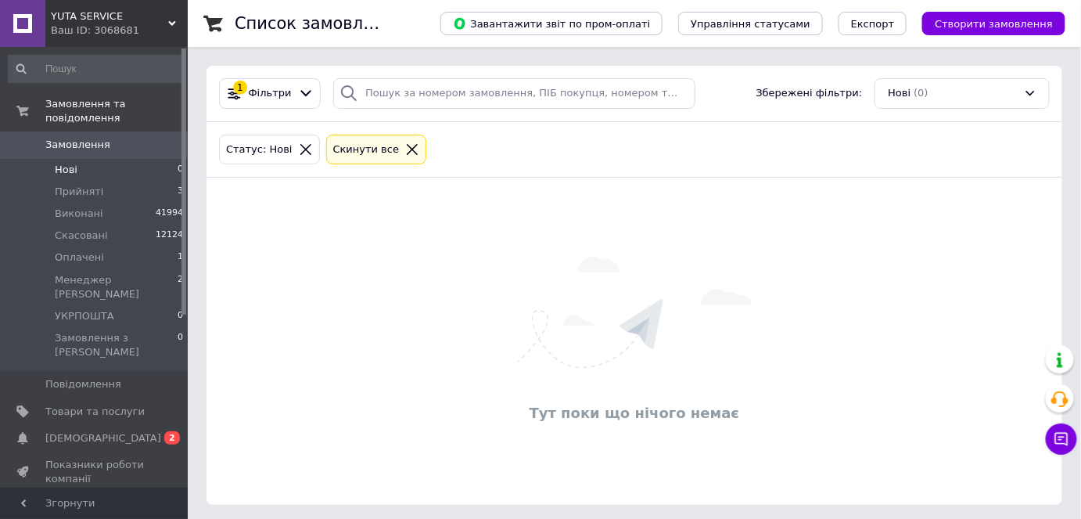
click at [84, 164] on li "Нові 0" at bounding box center [96, 170] width 192 height 22
click at [92, 185] on span "Прийняті" at bounding box center [79, 192] width 49 height 14
click at [96, 159] on li "Нові 0" at bounding box center [96, 170] width 192 height 22
click at [104, 184] on li "Прийняті 3" at bounding box center [96, 192] width 192 height 22
drag, startPoint x: 122, startPoint y: 174, endPoint x: 115, endPoint y: 157, distance: 17.9
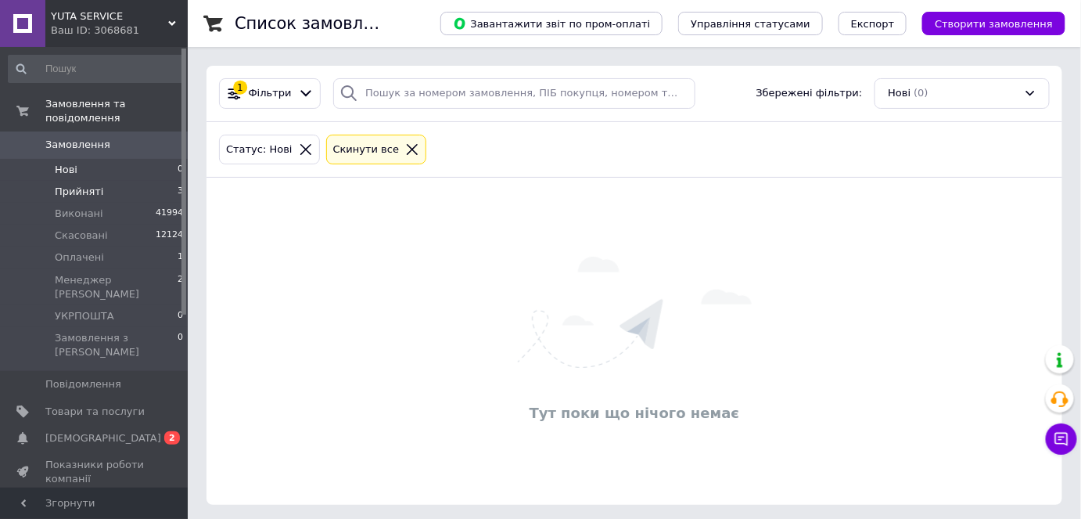
click at [122, 181] on li "Прийняті 3" at bounding box center [96, 192] width 192 height 22
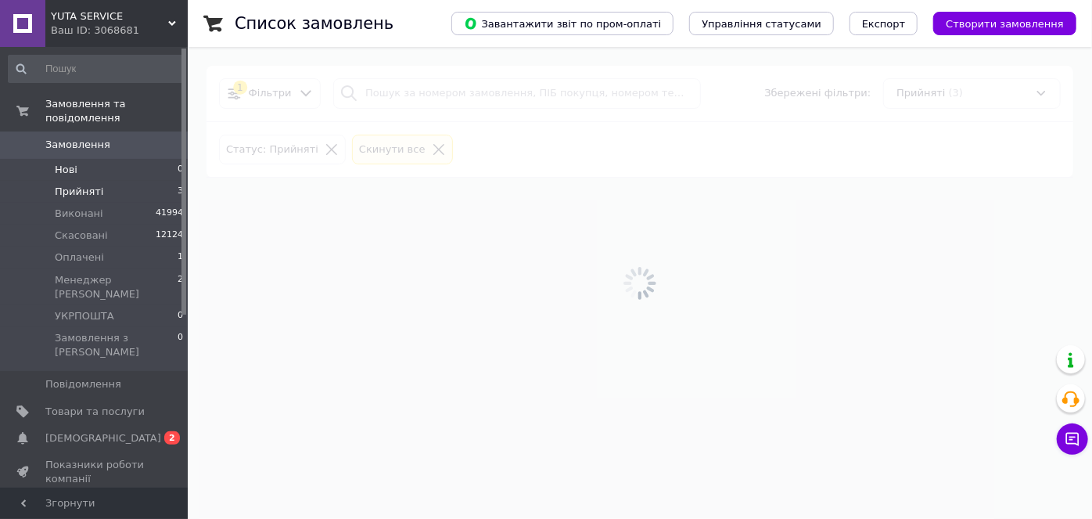
click at [114, 159] on li "Нові 0" at bounding box center [96, 170] width 192 height 22
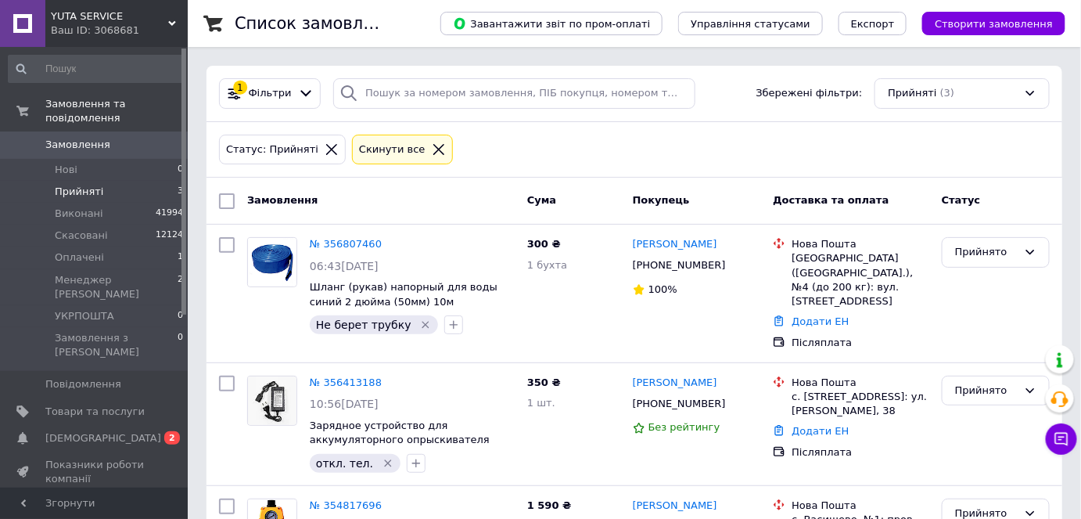
click at [92, 185] on span "Прийняті" at bounding box center [79, 192] width 49 height 14
click at [92, 160] on li "Нові 0" at bounding box center [96, 170] width 192 height 22
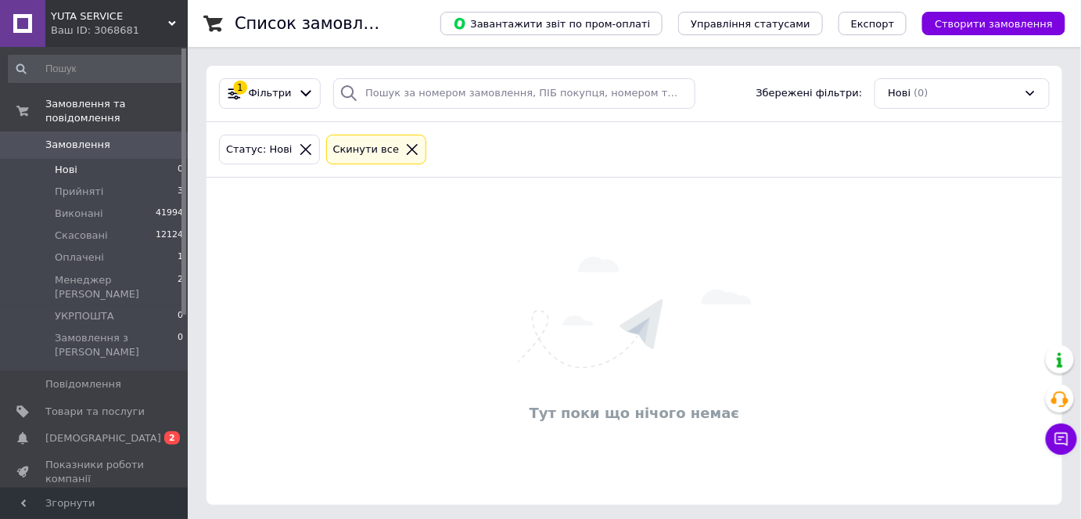
click at [70, 163] on span "Нові" at bounding box center [66, 170] width 23 height 14
click at [80, 185] on span "Прийняті" at bounding box center [79, 192] width 49 height 14
click at [150, 431] on span "0 2" at bounding box center [166, 438] width 43 height 14
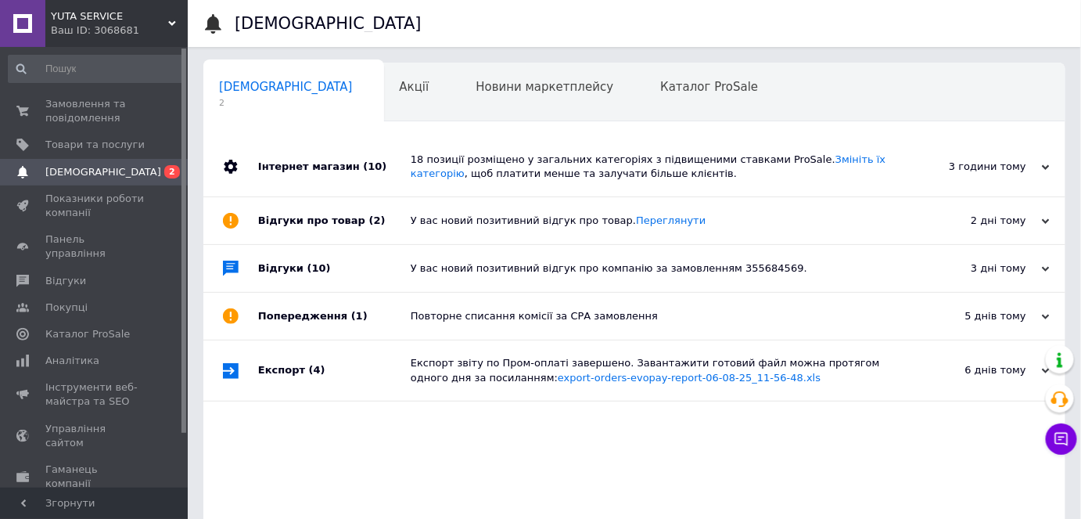
click at [119, 159] on link "[DEMOGRAPHIC_DATA] 0 2" at bounding box center [96, 172] width 192 height 27
click at [120, 149] on span "Товари та послуги" at bounding box center [94, 145] width 99 height 14
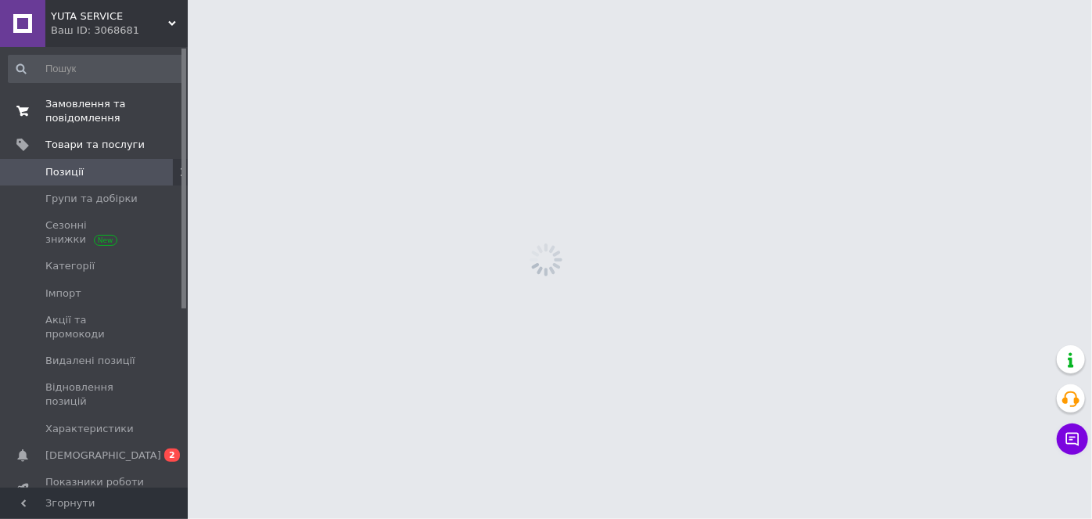
click at [113, 110] on span "Замовлення та повідомлення" at bounding box center [94, 111] width 99 height 28
